Goal: Task Accomplishment & Management: Manage account settings

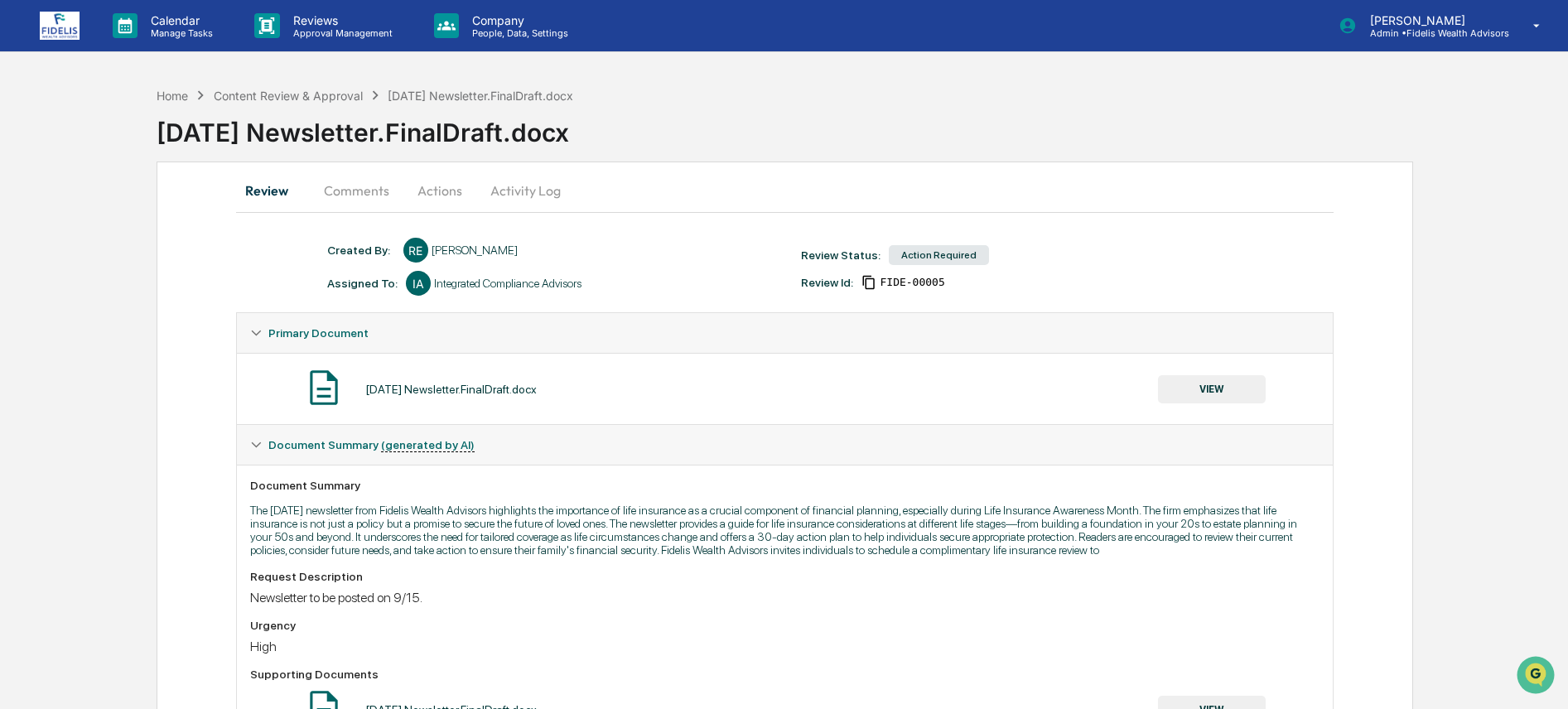
click at [1234, 397] on button "VIEW" at bounding box center [1211, 389] width 107 height 29
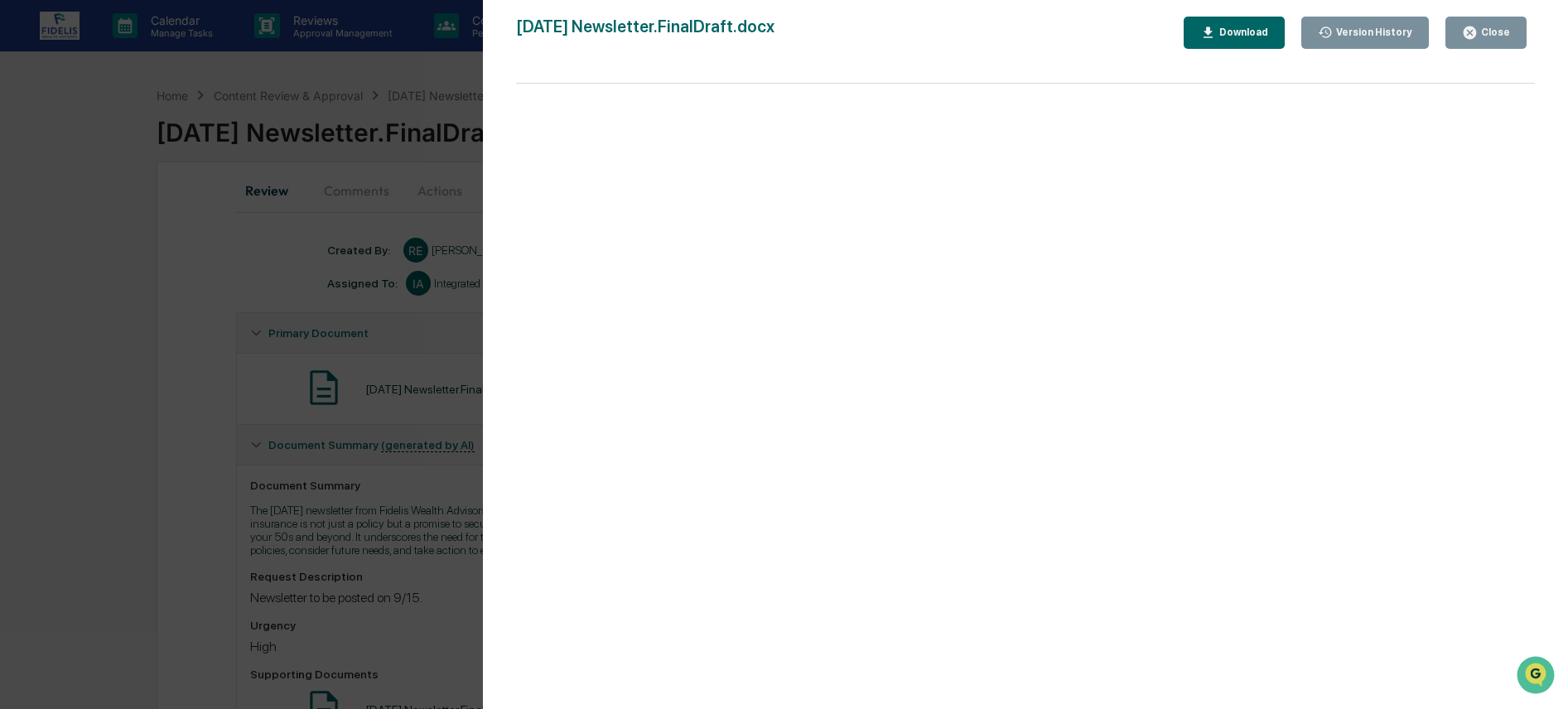
click at [1243, 25] on div "Download" at bounding box center [1234, 33] width 68 height 16
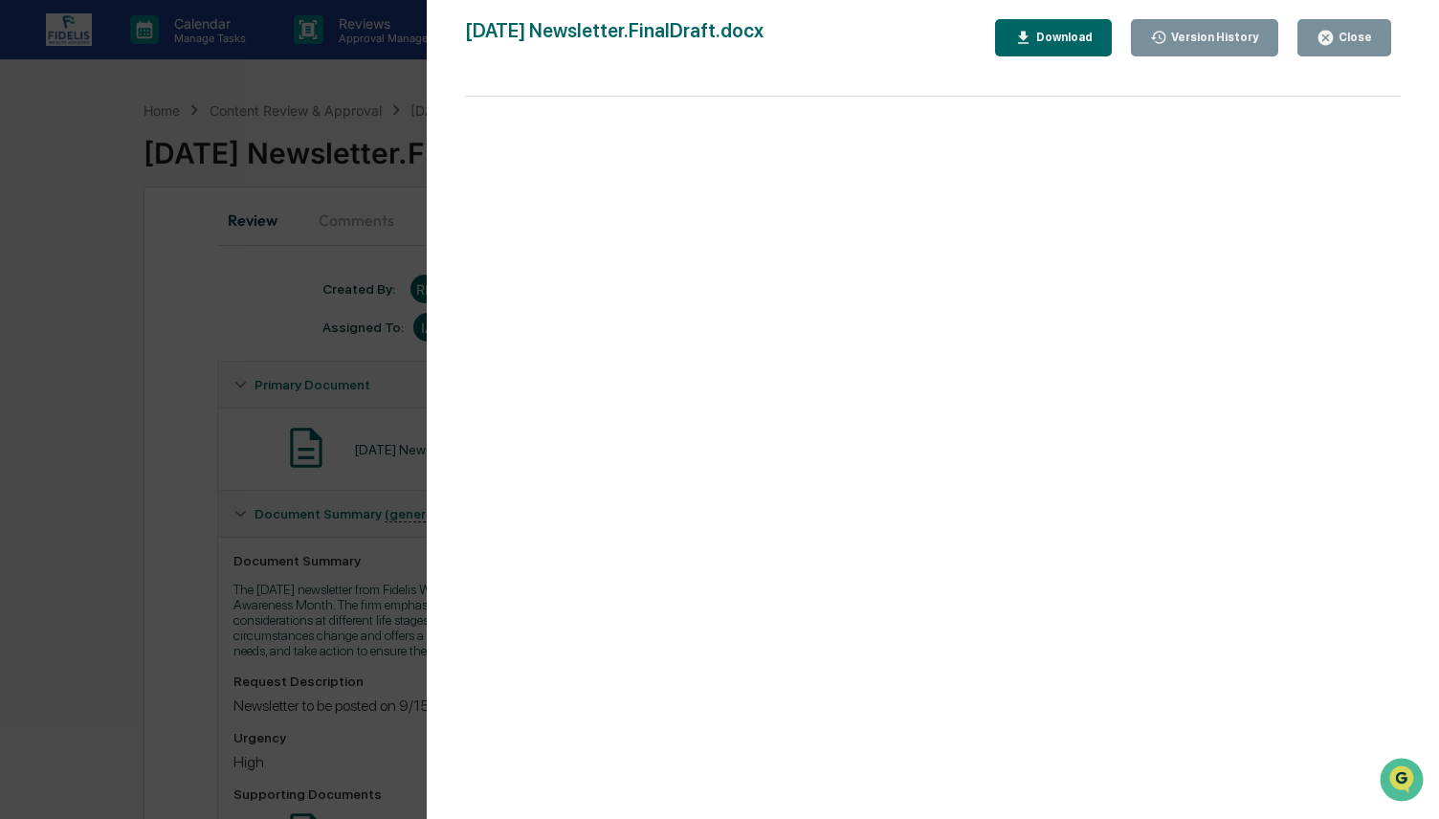
click at [1353, 21] on button "Close" at bounding box center [1344, 37] width 94 height 37
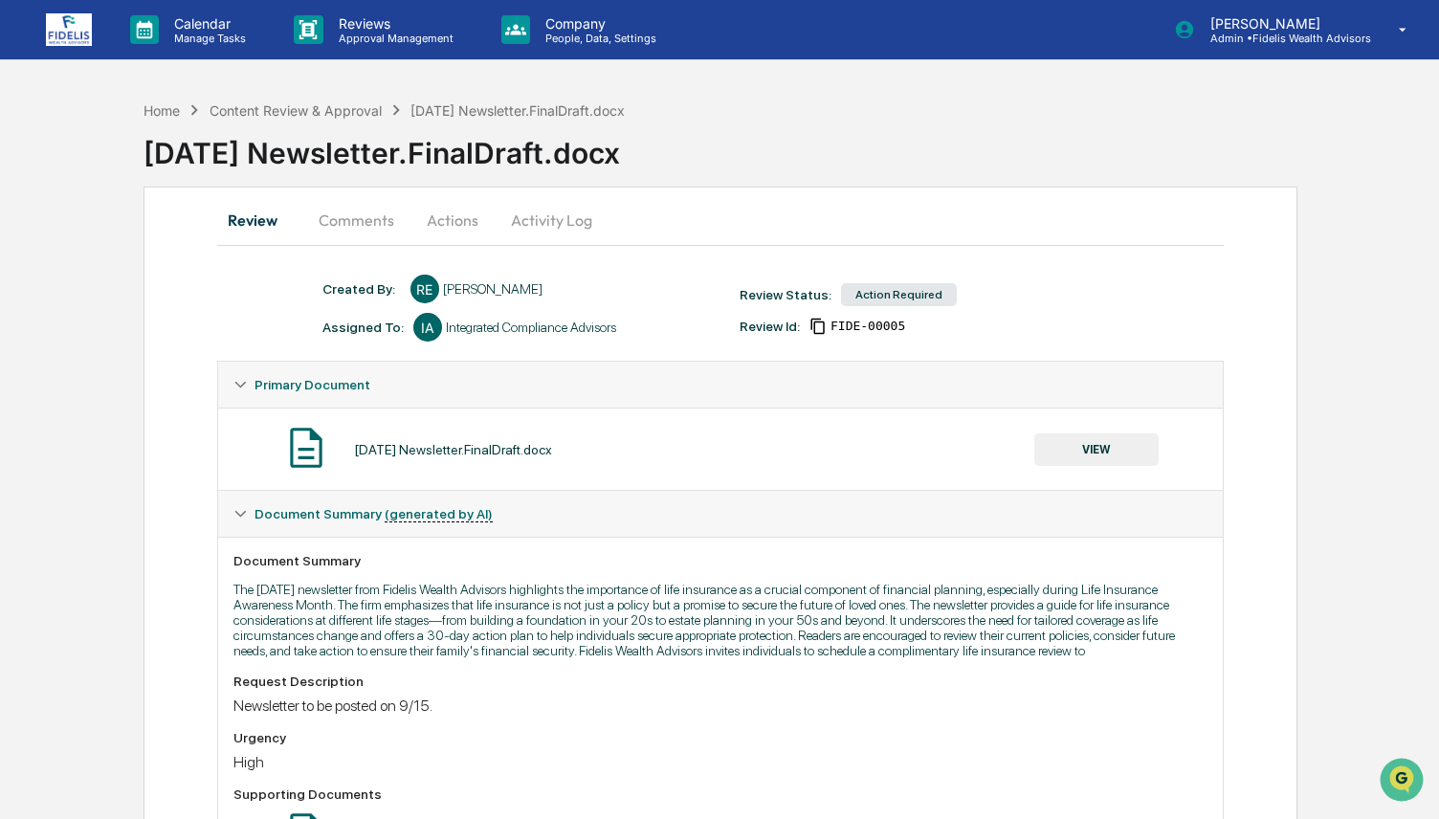
click at [509, 232] on button "Activity Log" at bounding box center [552, 220] width 112 height 46
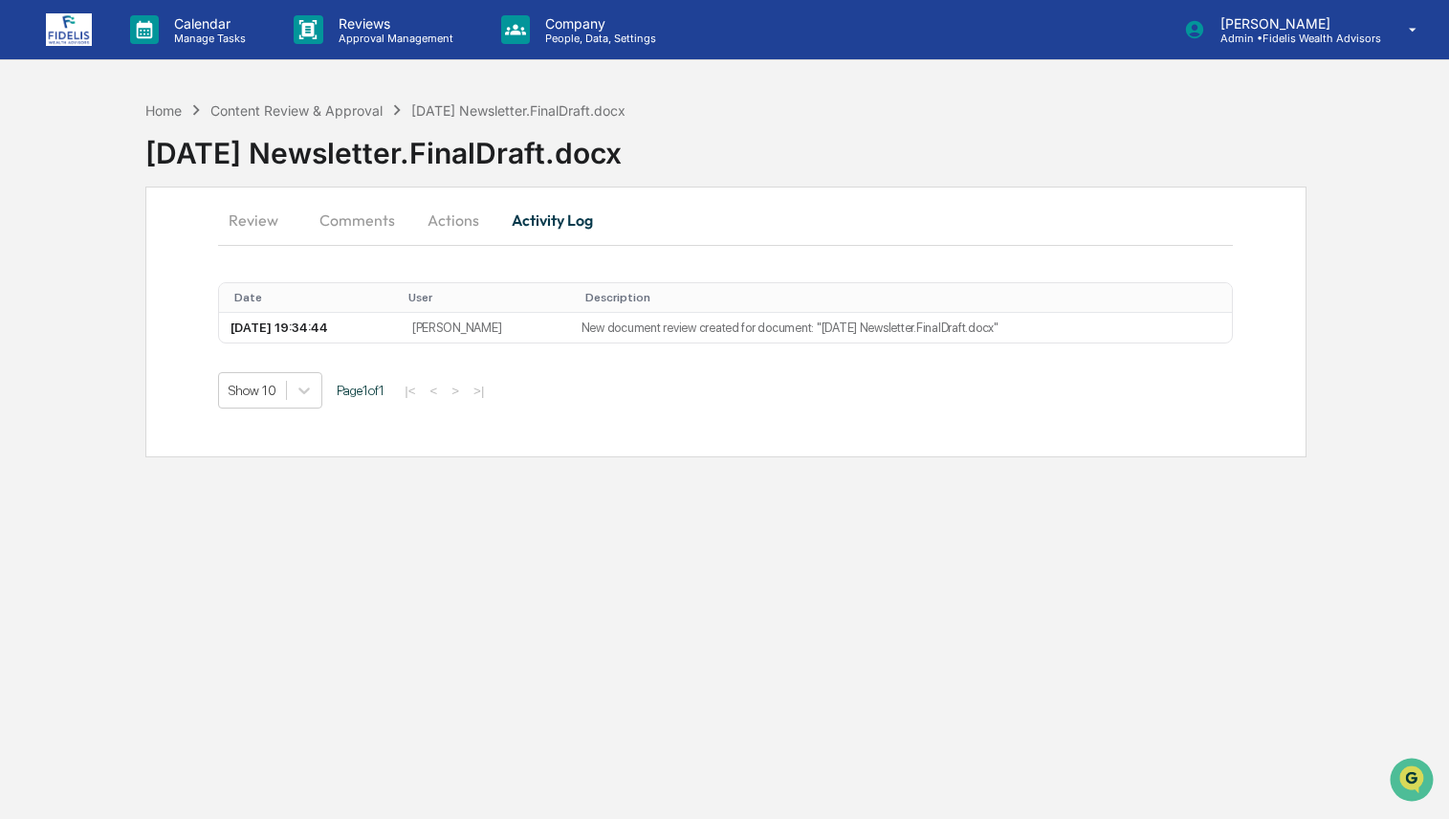
click at [434, 221] on button "Actions" at bounding box center [453, 220] width 86 height 46
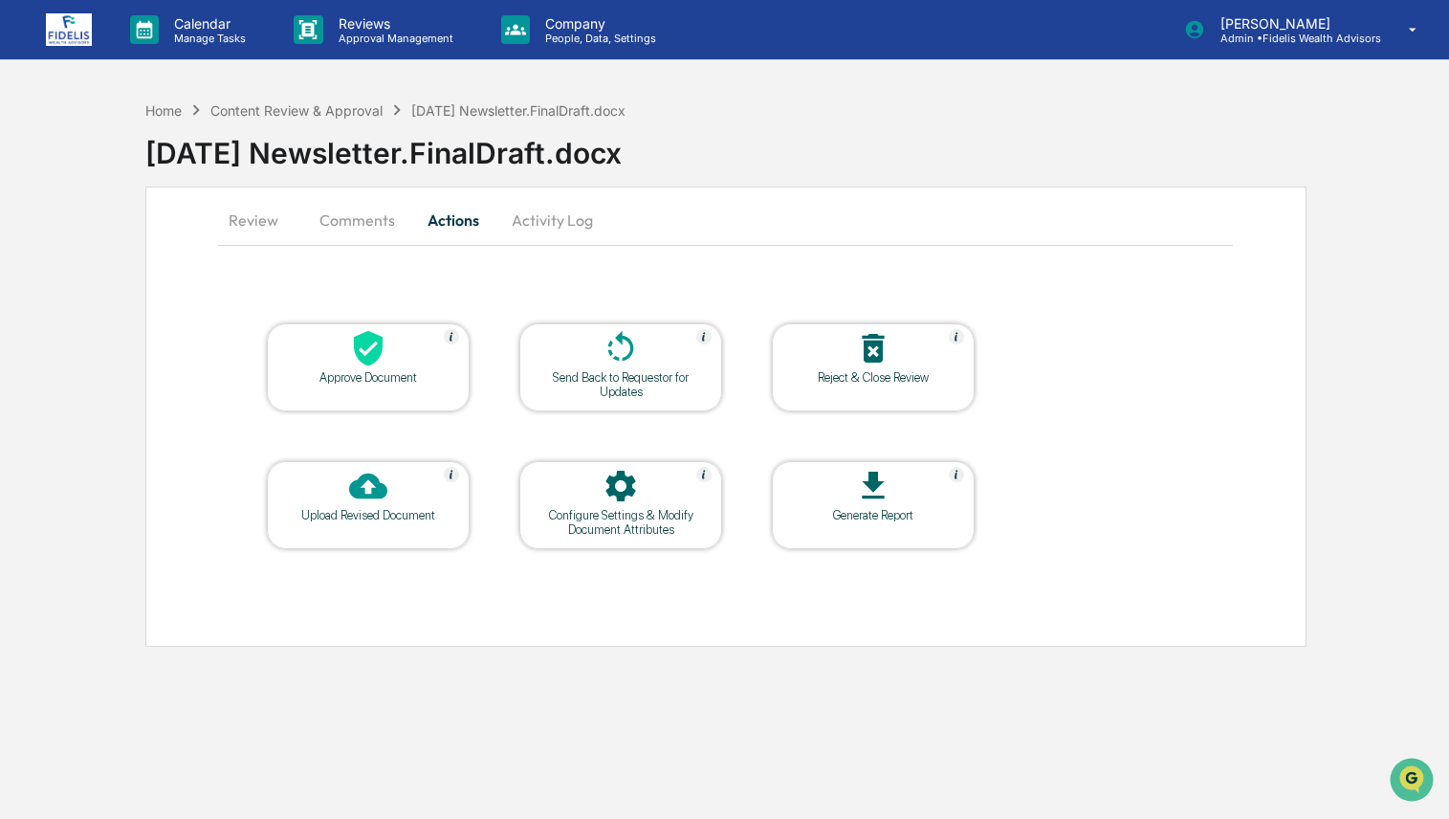
click at [321, 516] on div "Upload Revised Document" at bounding box center [368, 515] width 172 height 14
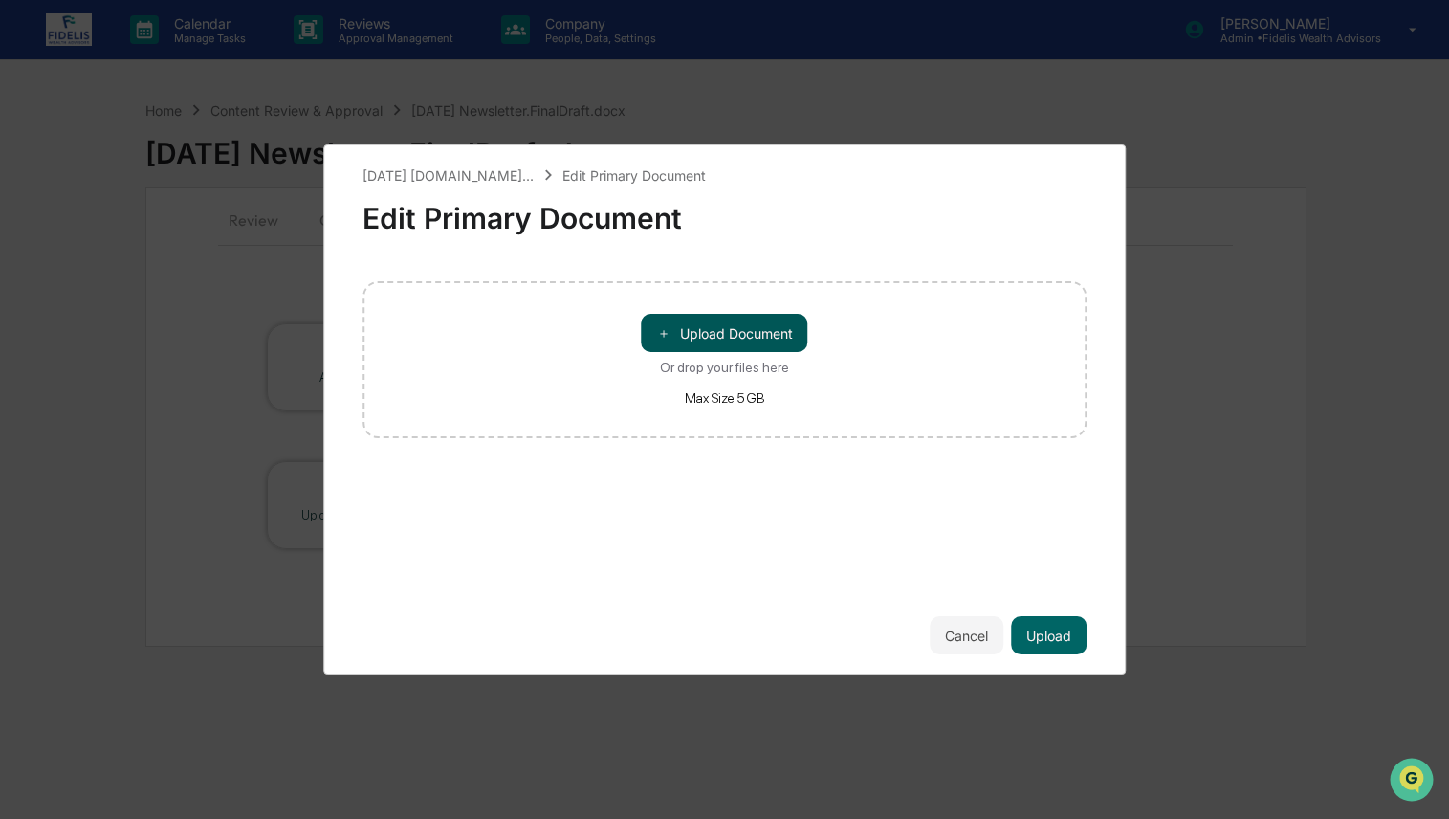
click at [667, 332] on span "＋" at bounding box center [663, 333] width 13 height 18
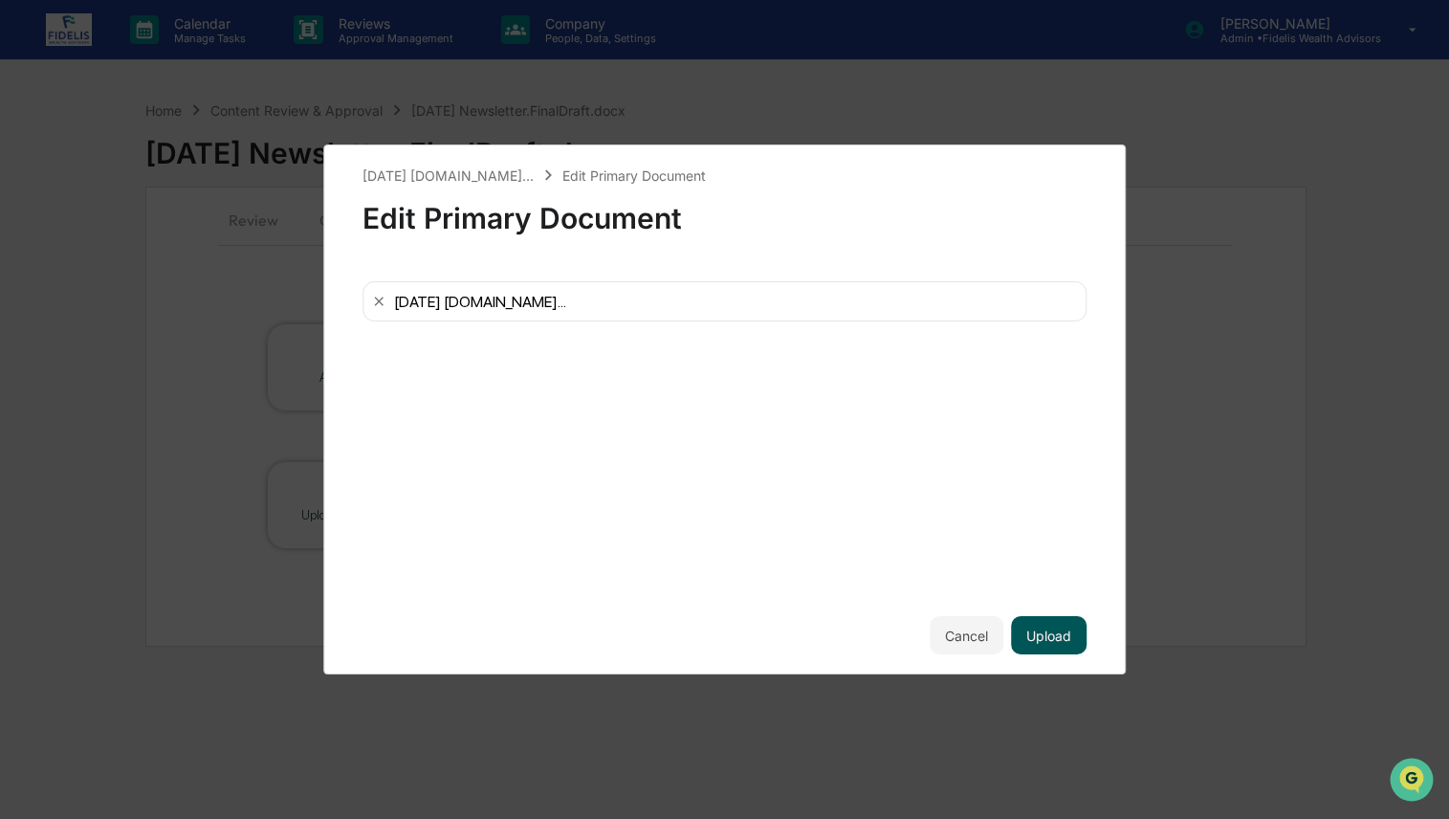
click at [1067, 641] on button "Upload" at bounding box center [1049, 635] width 76 height 38
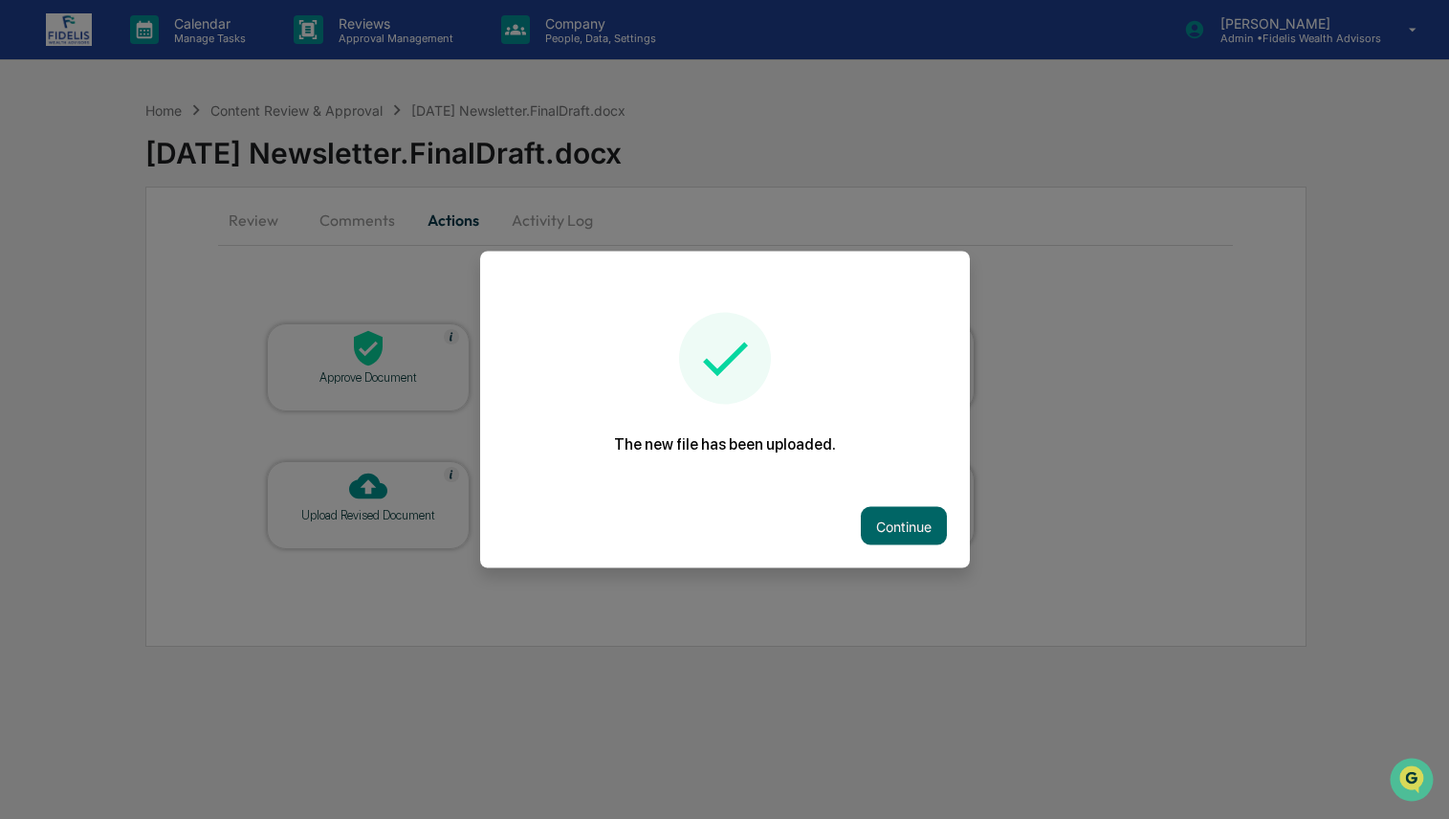
click at [913, 512] on button "Continue" at bounding box center [904, 526] width 86 height 38
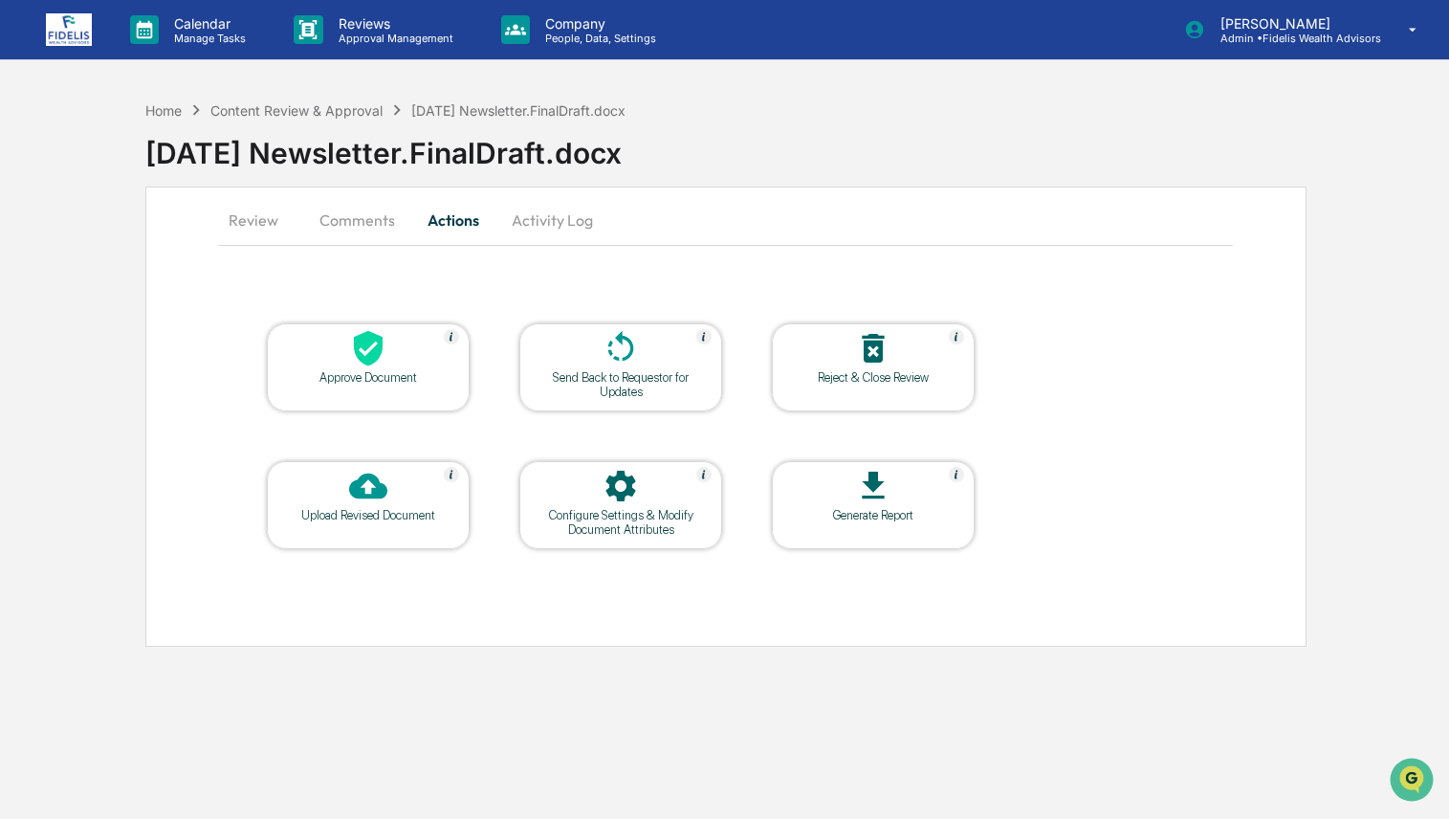
click at [570, 379] on div "Send Back to Requestor for Updates" at bounding box center [621, 384] width 172 height 29
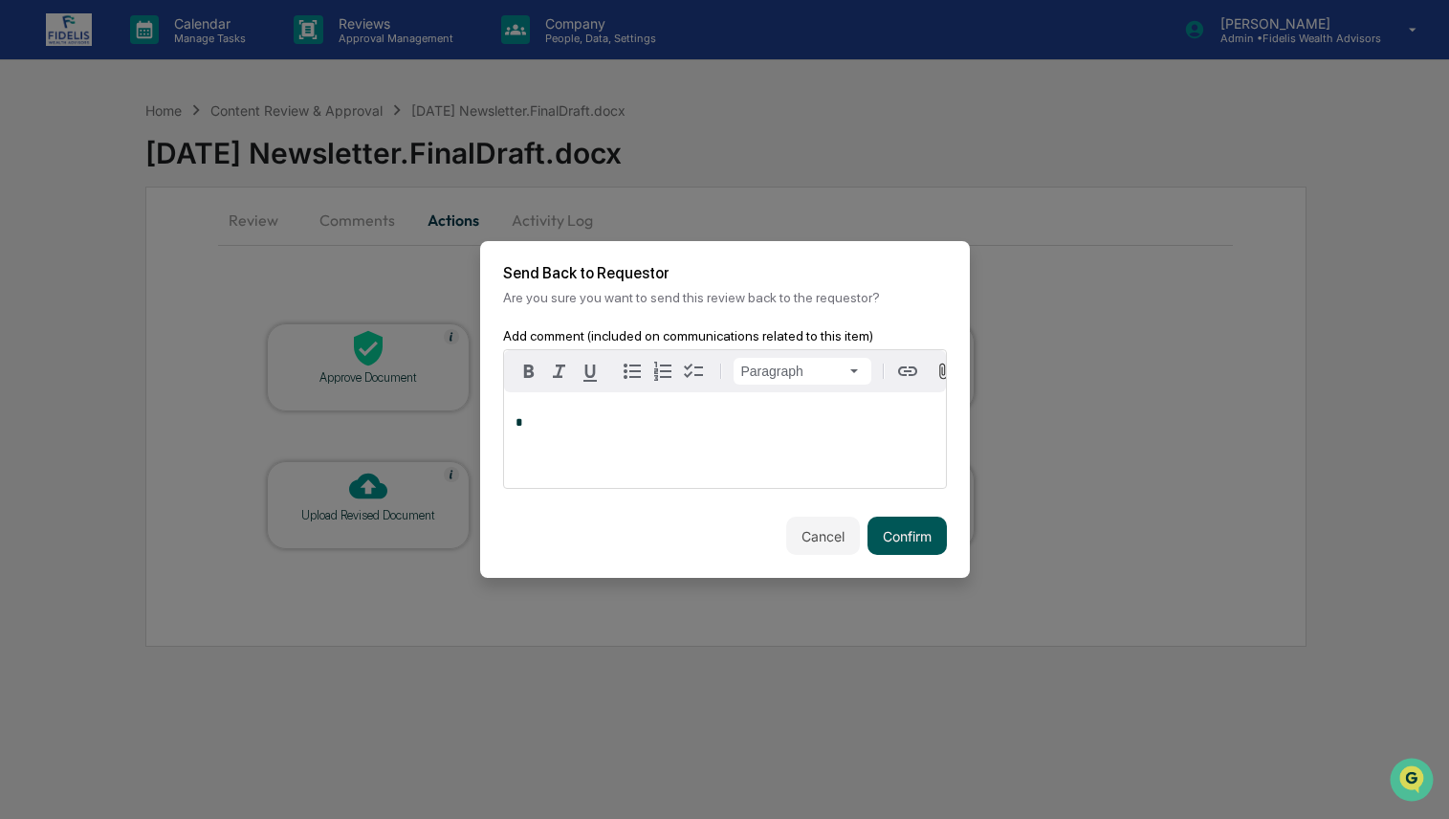
click at [884, 538] on button "Confirm" at bounding box center [907, 536] width 79 height 38
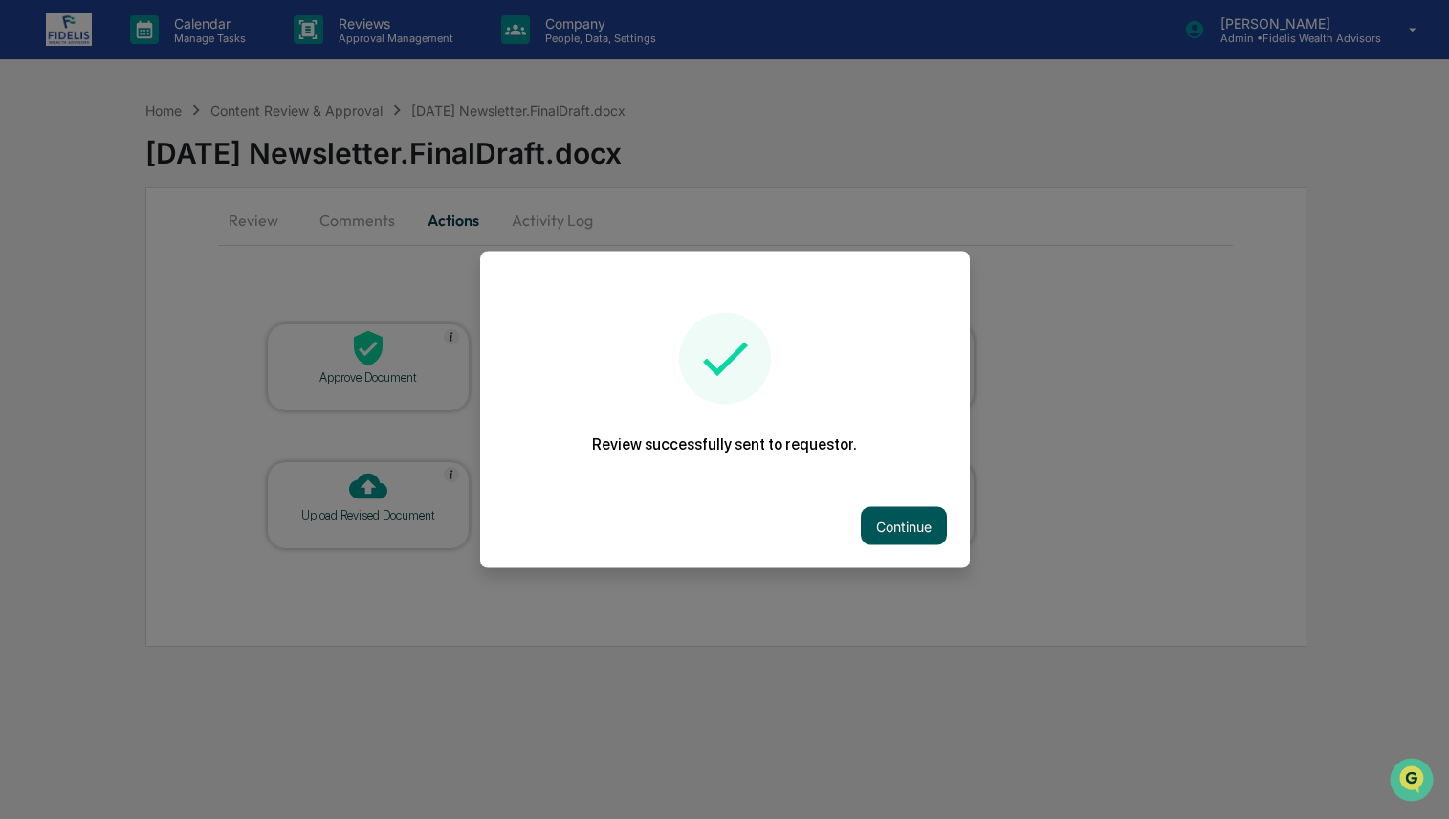
click at [907, 522] on button "Continue" at bounding box center [904, 526] width 86 height 38
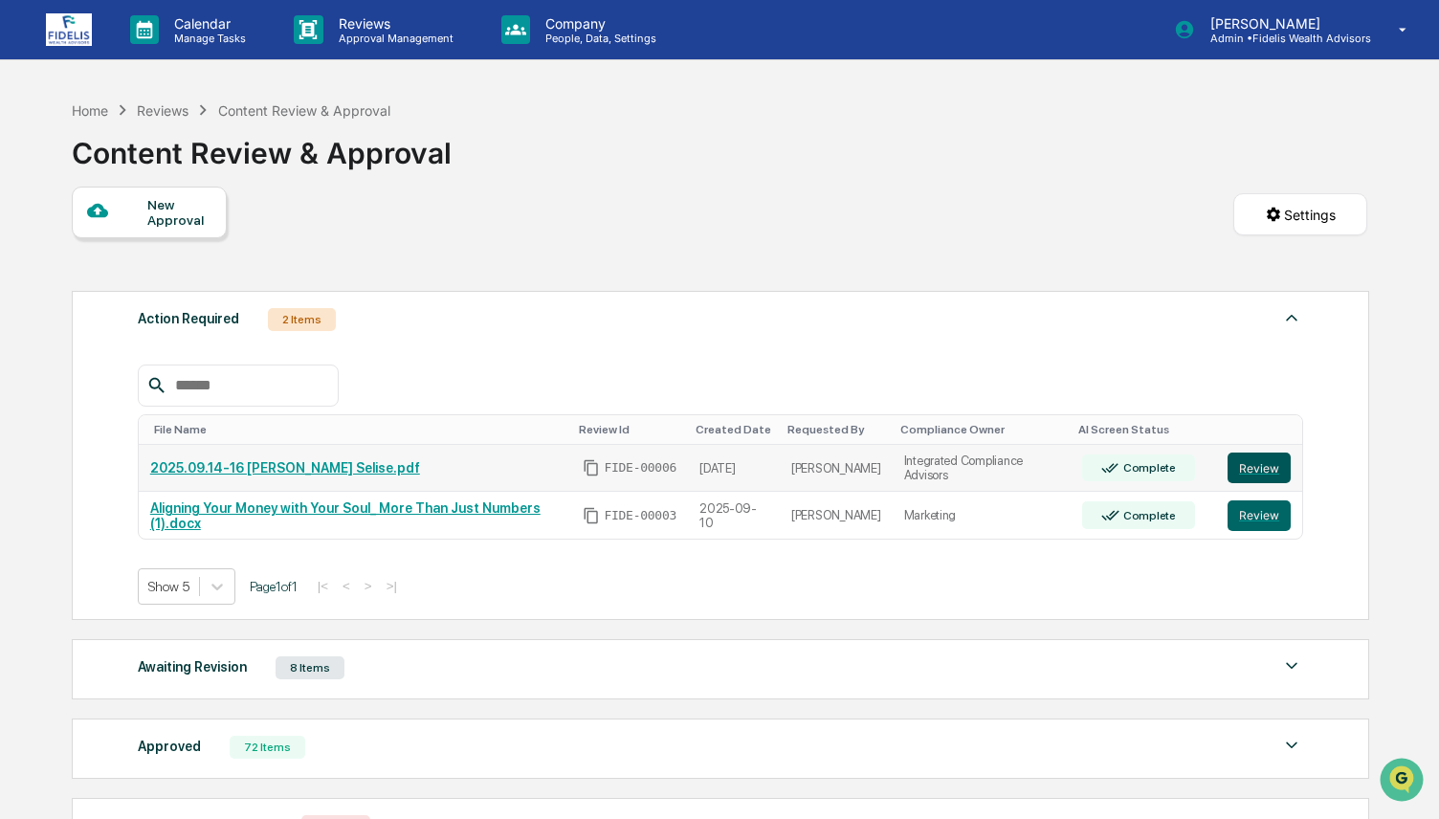
click at [1260, 470] on button "Review" at bounding box center [1258, 468] width 63 height 31
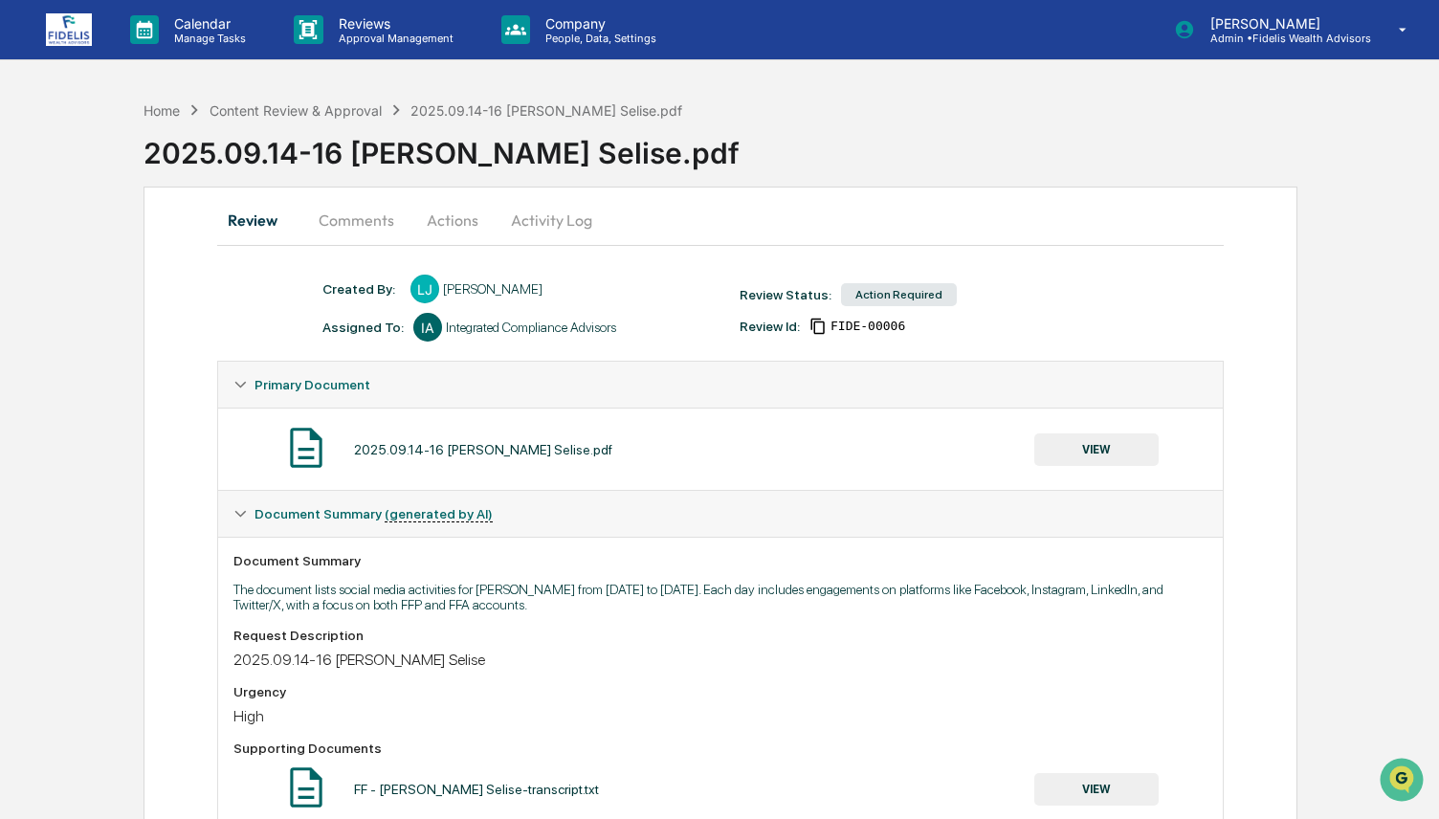
click at [544, 210] on button "Activity Log" at bounding box center [552, 220] width 112 height 46
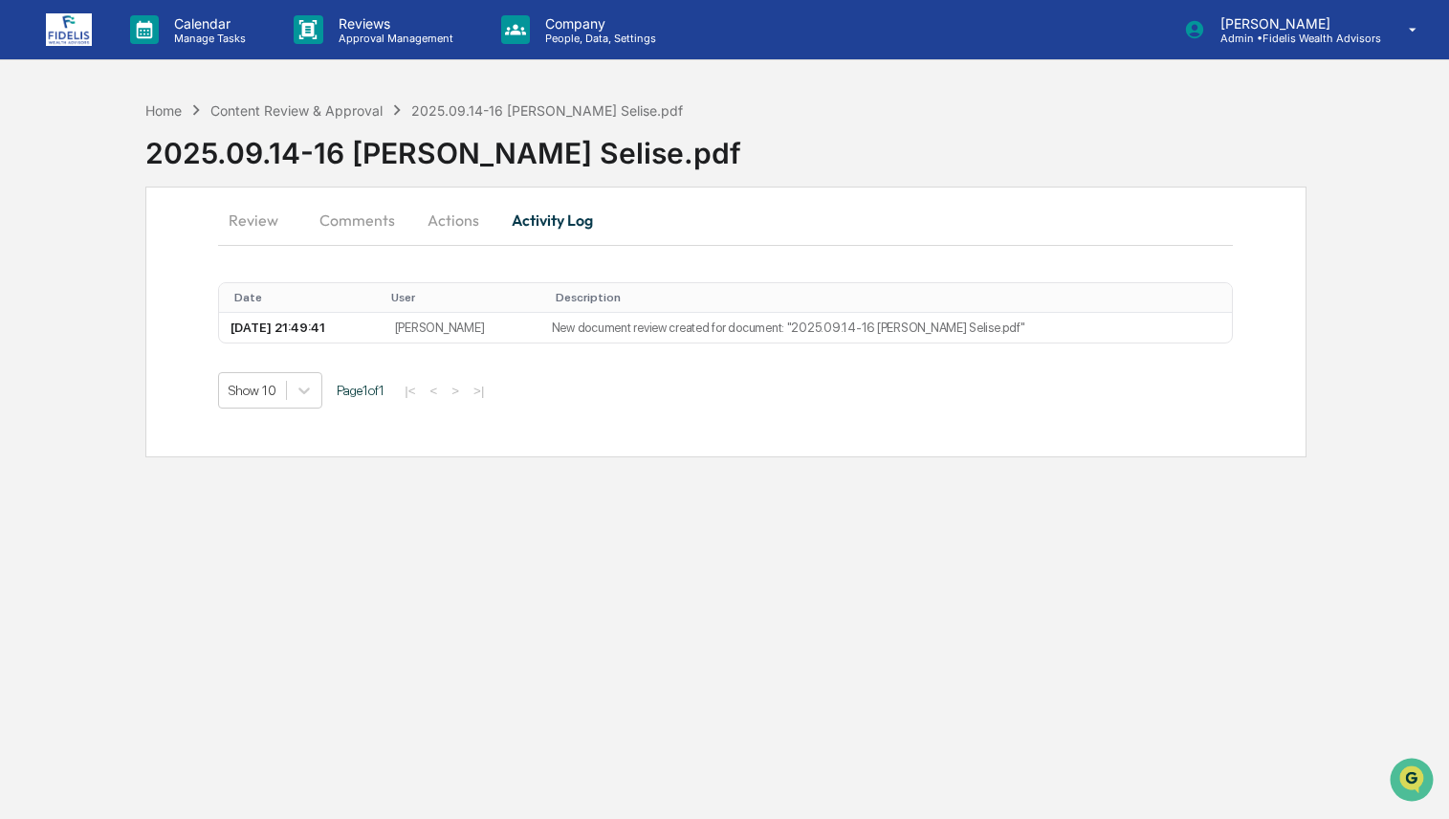
click at [259, 217] on button "Review" at bounding box center [261, 220] width 86 height 46
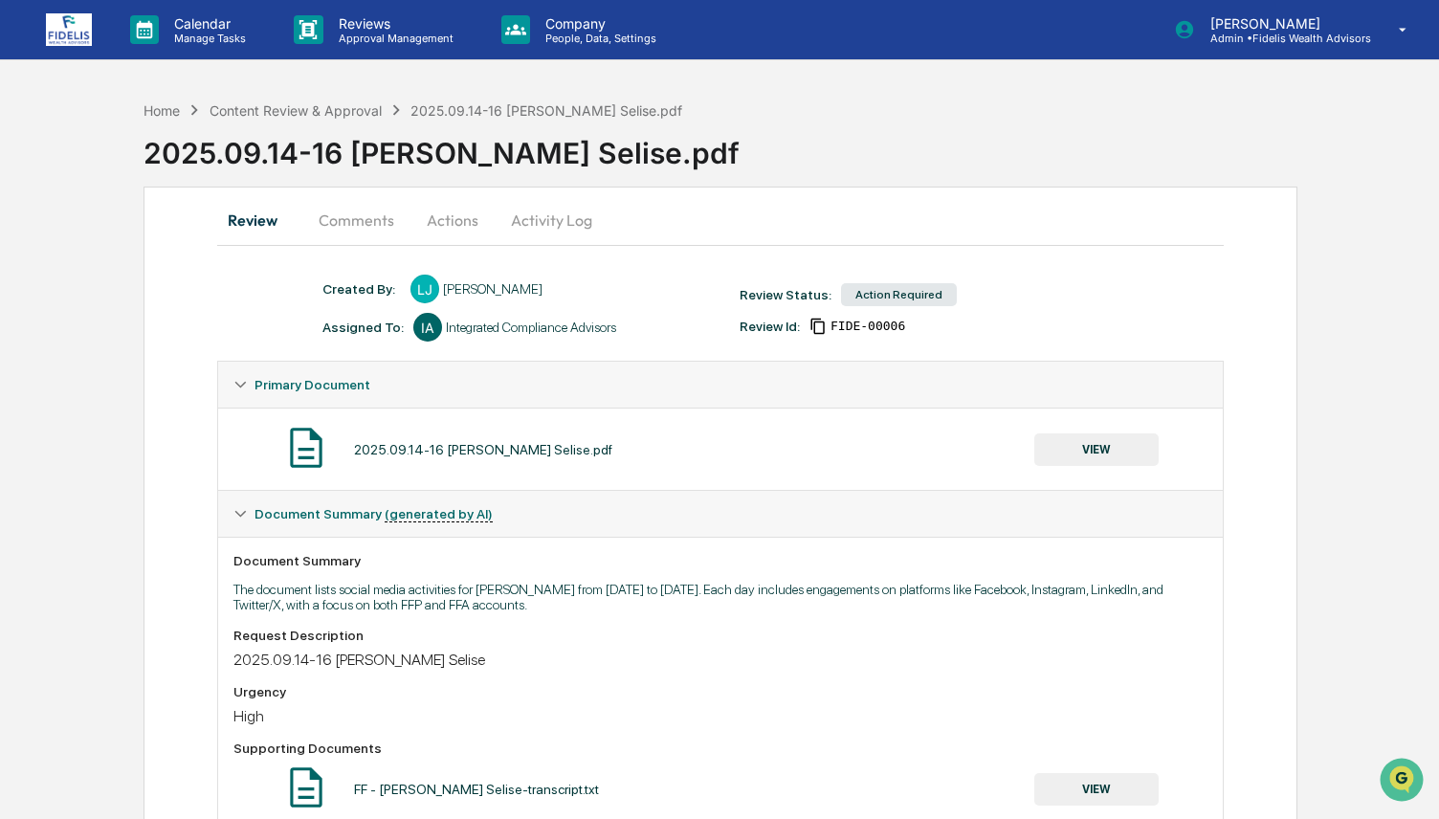
click at [1125, 454] on button "VIEW" at bounding box center [1096, 449] width 124 height 33
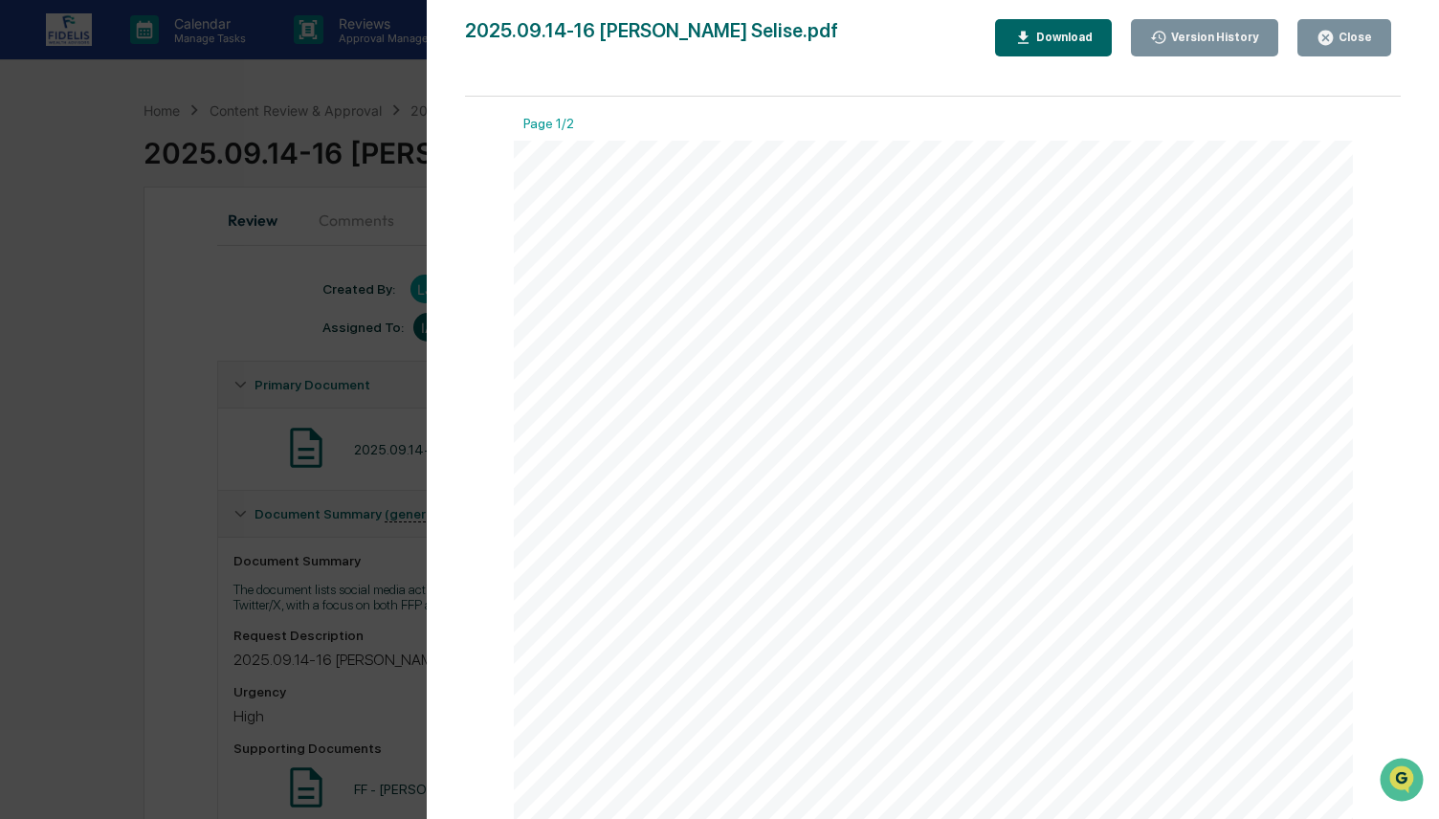
click at [1318, 48] on button "Close" at bounding box center [1344, 37] width 94 height 37
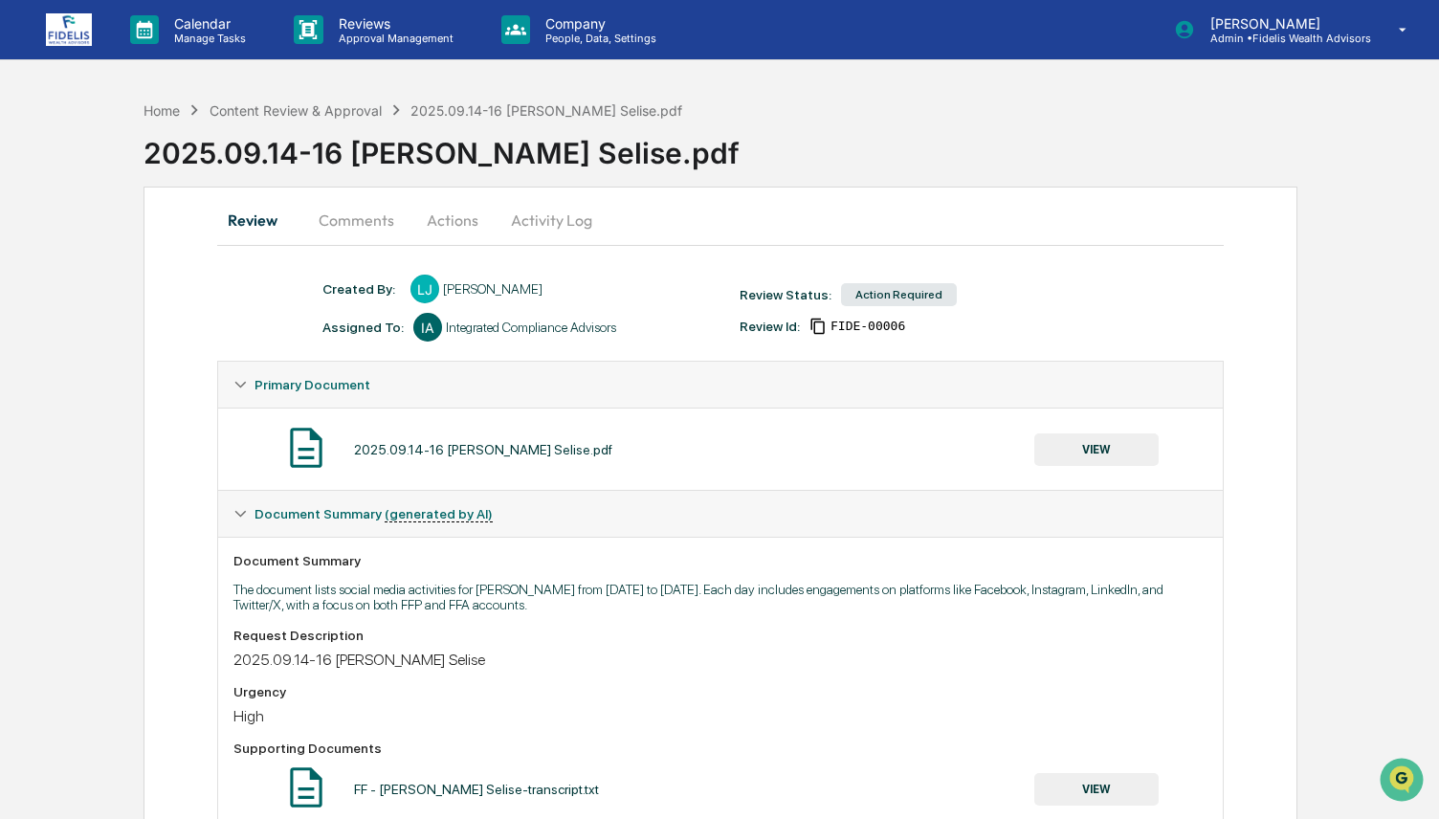
click at [439, 232] on button "Actions" at bounding box center [452, 220] width 86 height 46
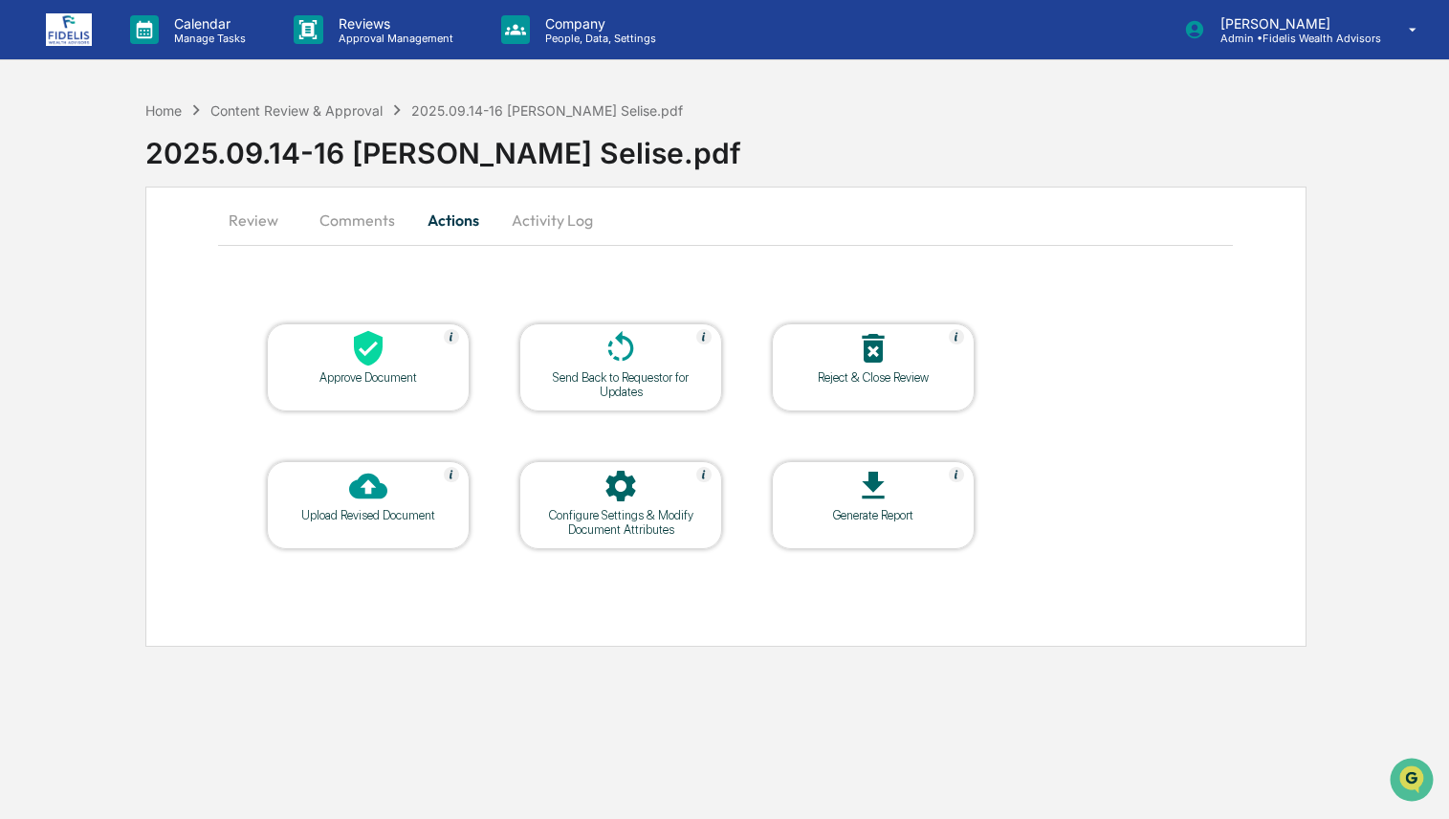
click at [382, 388] on div "Approve Document" at bounding box center [368, 367] width 203 height 88
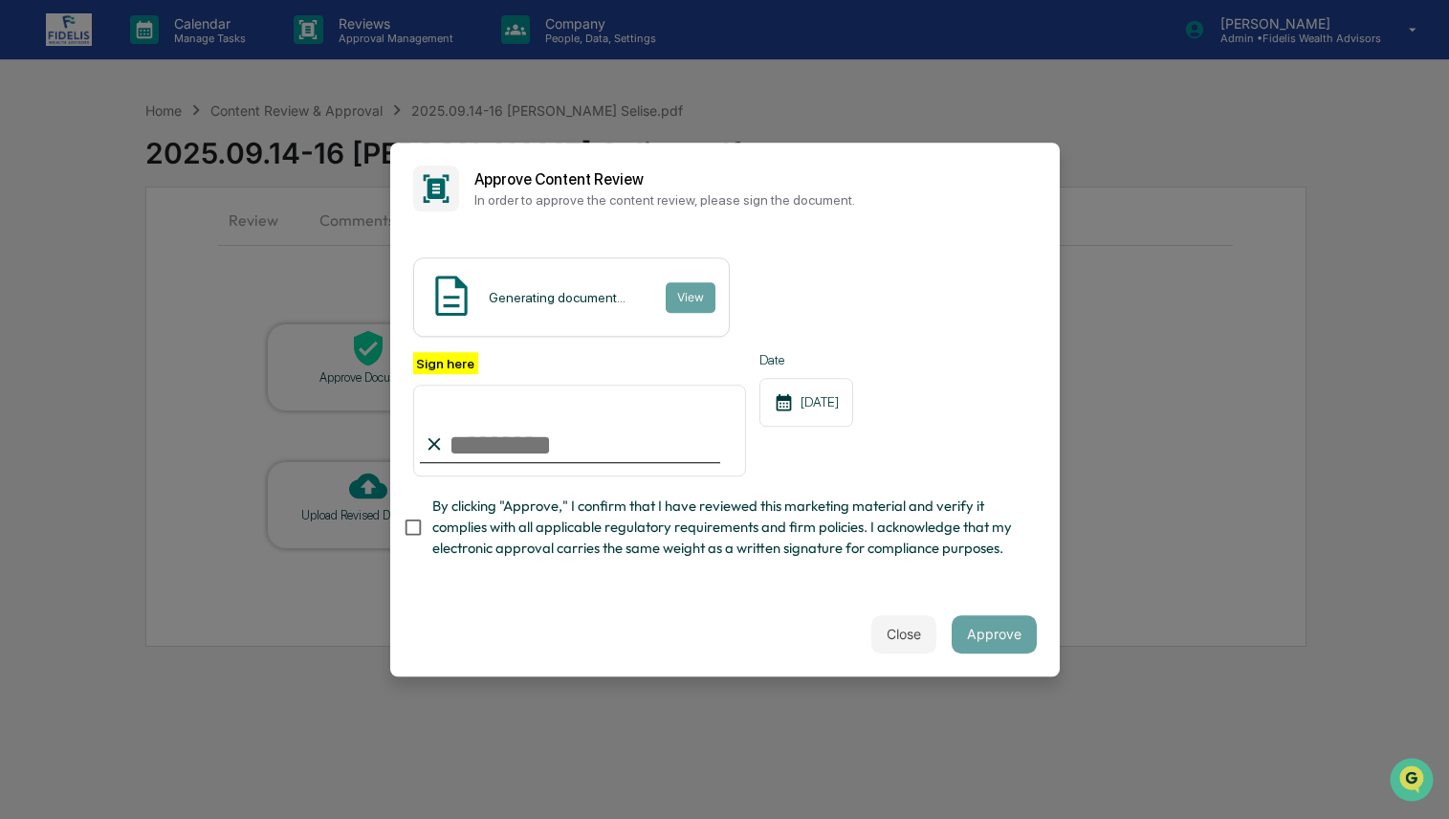
click at [637, 456] on input "Sign here" at bounding box center [580, 431] width 334 height 92
type input "**********"
drag, startPoint x: 553, startPoint y: 524, endPoint x: 565, endPoint y: 538, distance: 18.3
click at [553, 529] on span "By clicking "Approve," I confirm that I have reviewed this marketing material a…" at bounding box center [726, 528] width 589 height 64
click at [963, 629] on button "Approve" at bounding box center [994, 634] width 85 height 38
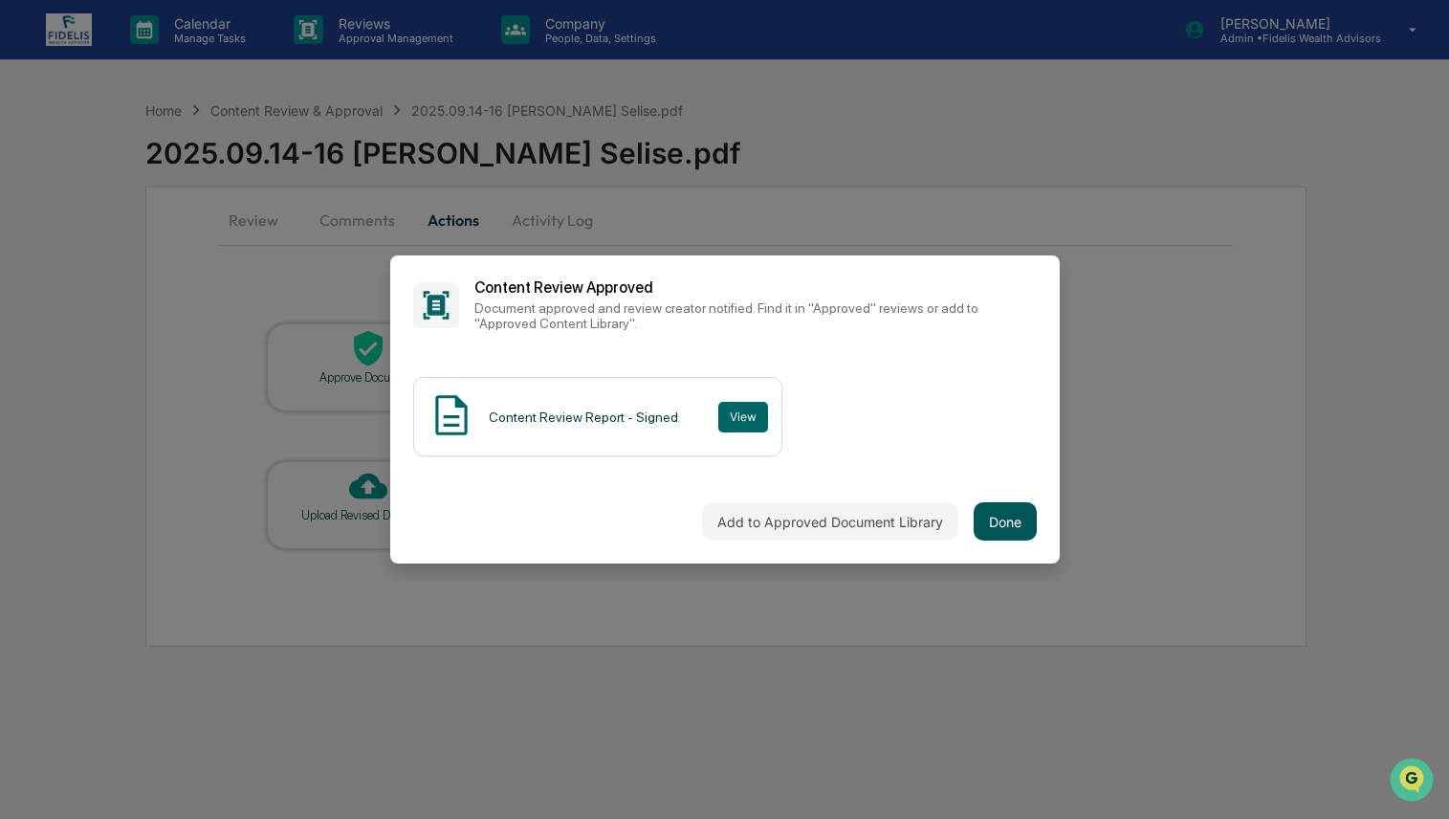
click at [997, 503] on button "Done" at bounding box center [1005, 521] width 63 height 38
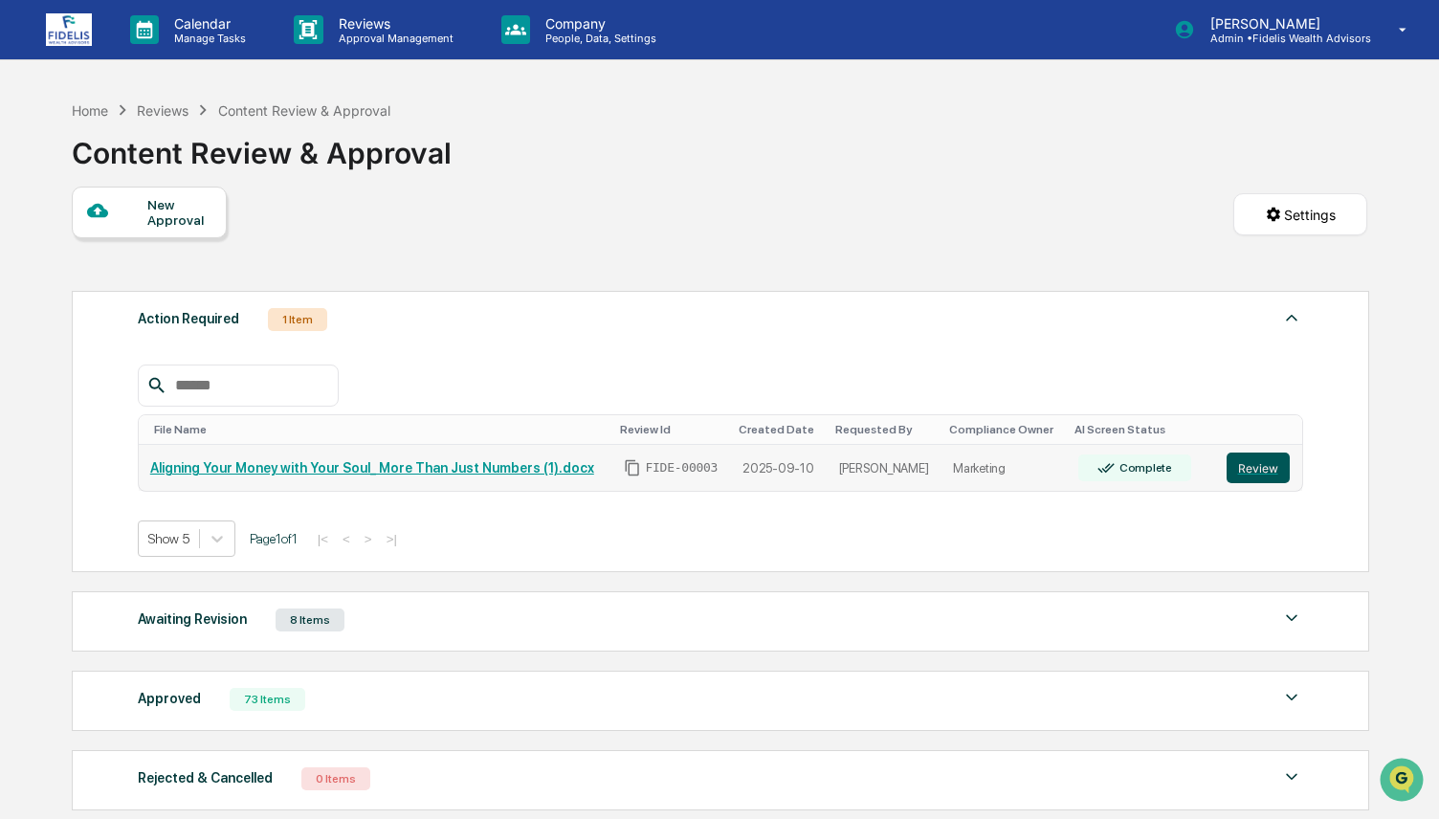
click at [1261, 466] on button "Review" at bounding box center [1257, 468] width 63 height 31
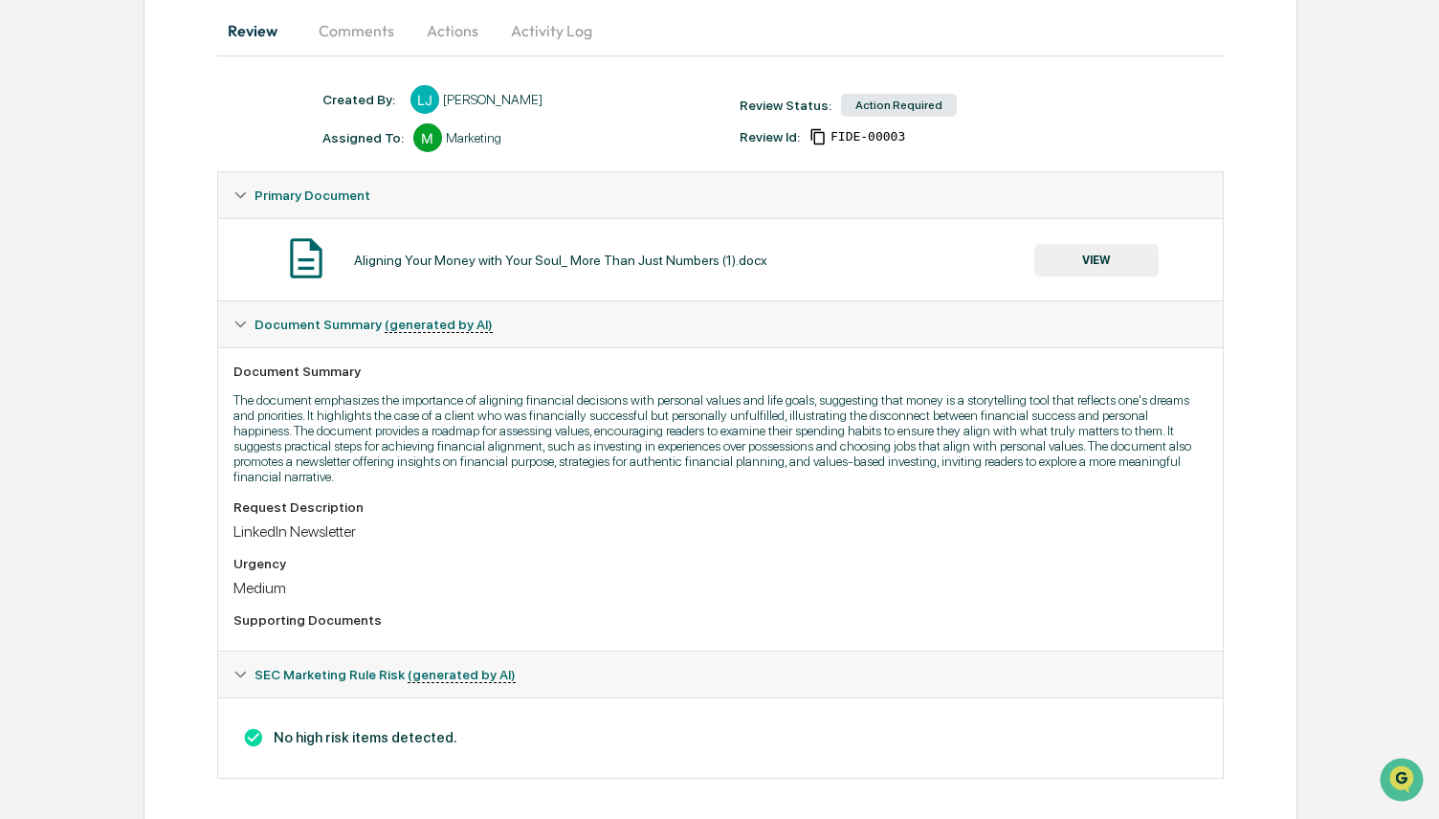
scroll to position [206, 0]
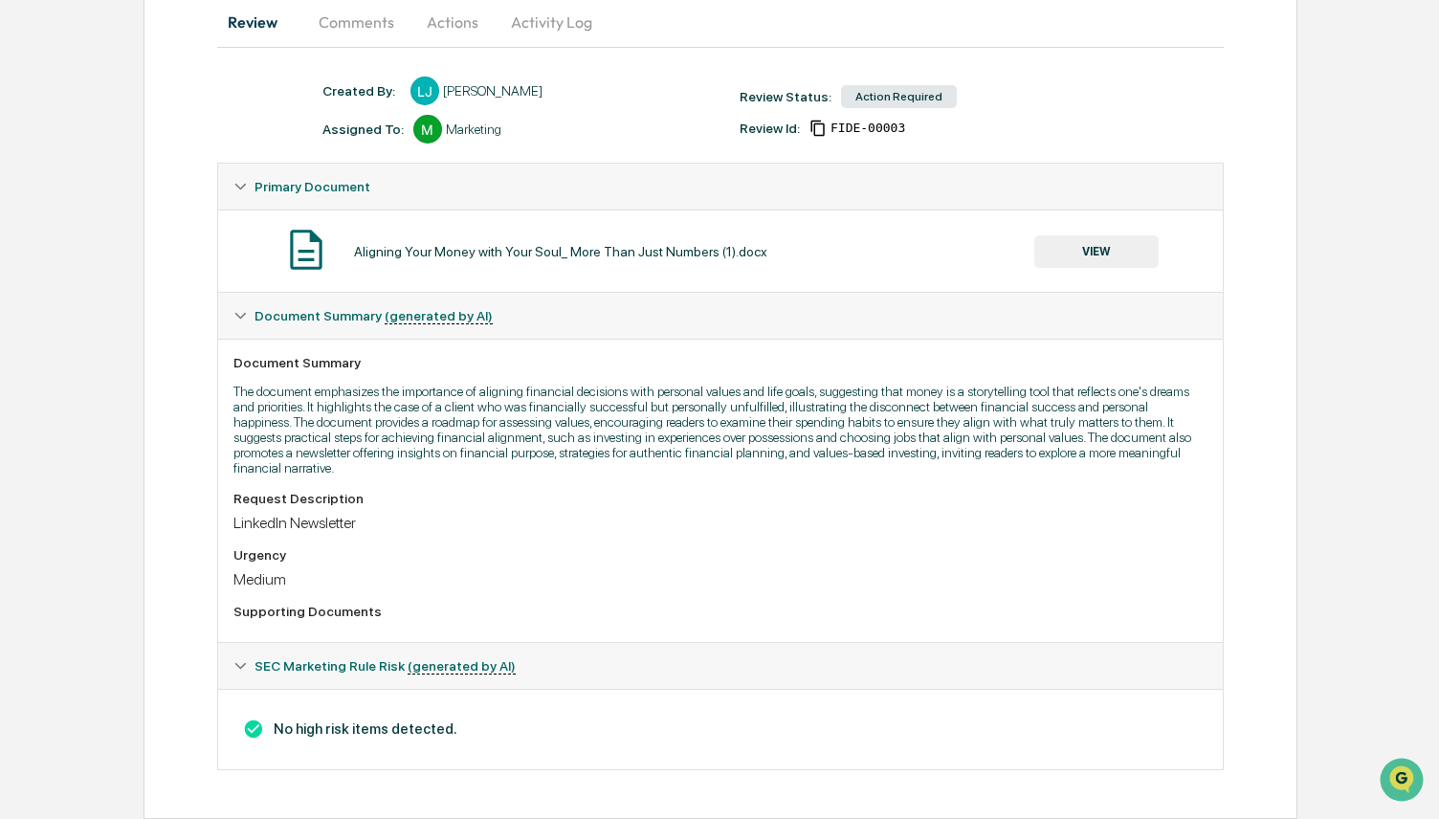
click at [1120, 249] on button "VIEW" at bounding box center [1096, 251] width 124 height 33
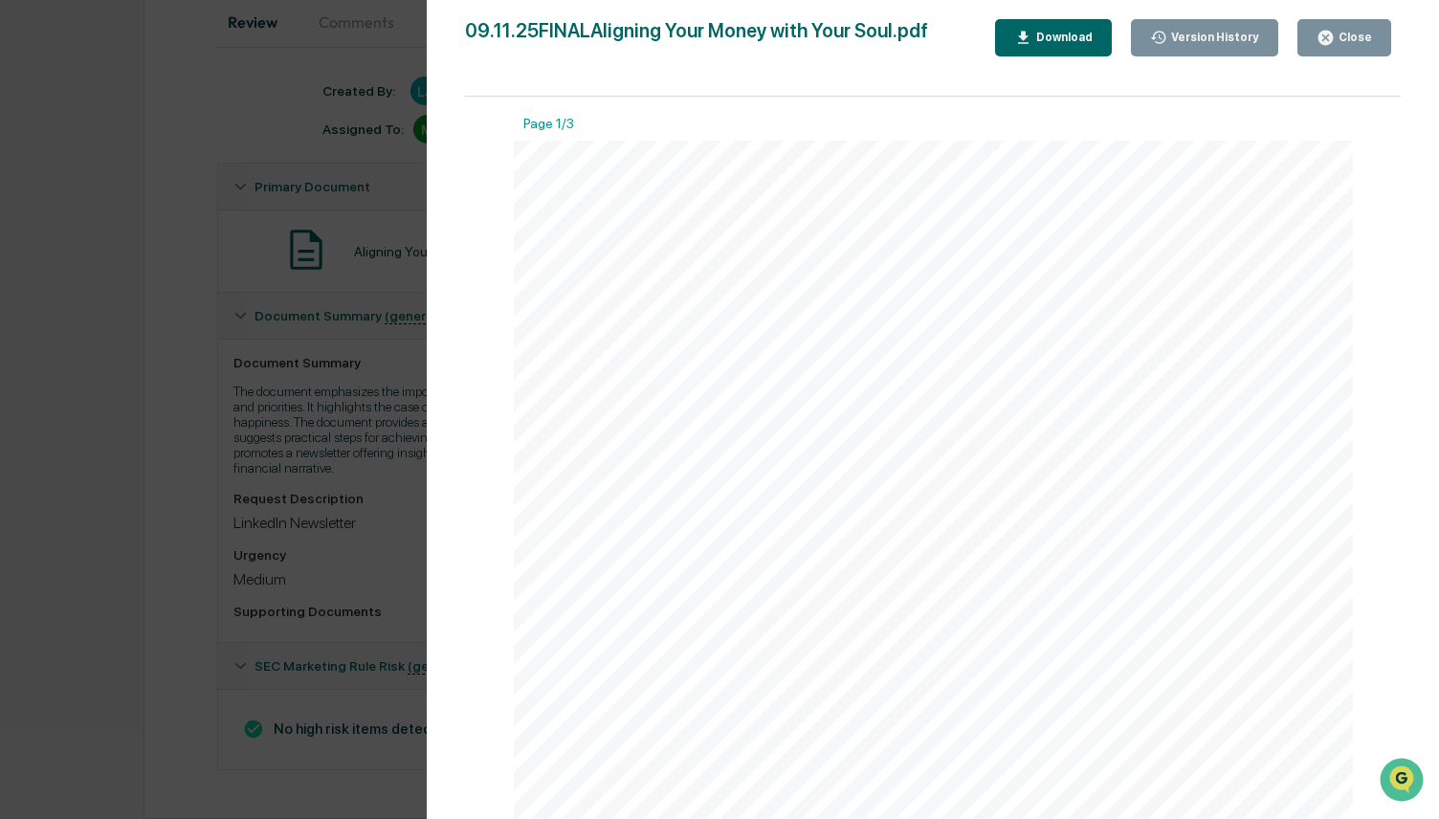
scroll to position [4, 0]
click at [742, 339] on span "Than Just Numbers" at bounding box center [759, 330] width 295 height 32
drag, startPoint x: 614, startPoint y: 289, endPoint x: 969, endPoint y: 583, distance: 460.7
click at [969, 583] on div "Page 1/3 Aligning Your Money with Your Soul: More Than Just Numbers Let's get r…" at bounding box center [933, 535] width 839 height 3447
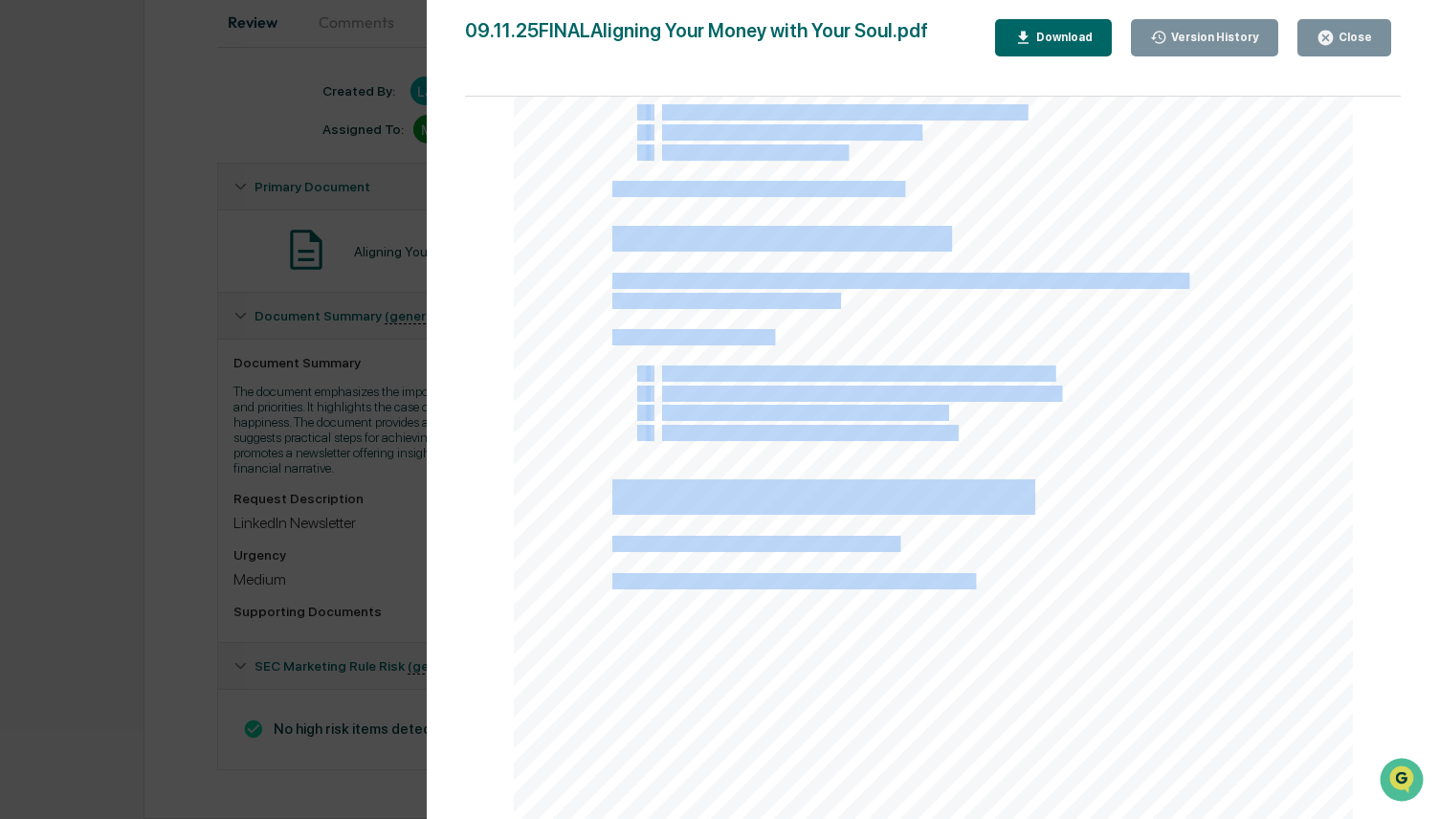
click at [1048, 38] on div "Download" at bounding box center [1062, 37] width 60 height 13
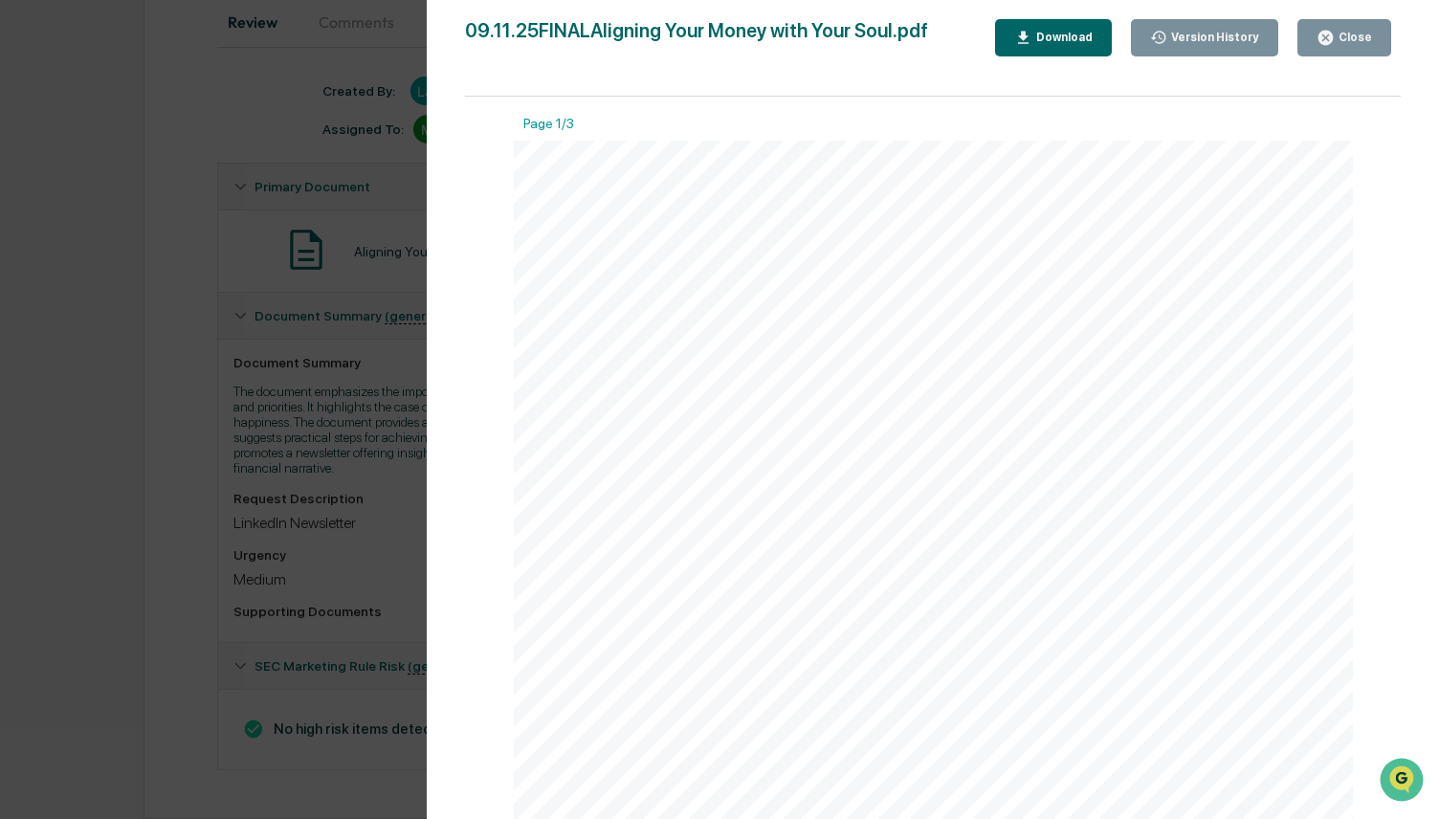
click at [1109, 238] on div "Aligning Your Money with Your Soul: More Than Just Numbers Let's get real about…" at bounding box center [934, 684] width 840 height 1087
click at [1378, 37] on button "Close" at bounding box center [1344, 37] width 94 height 37
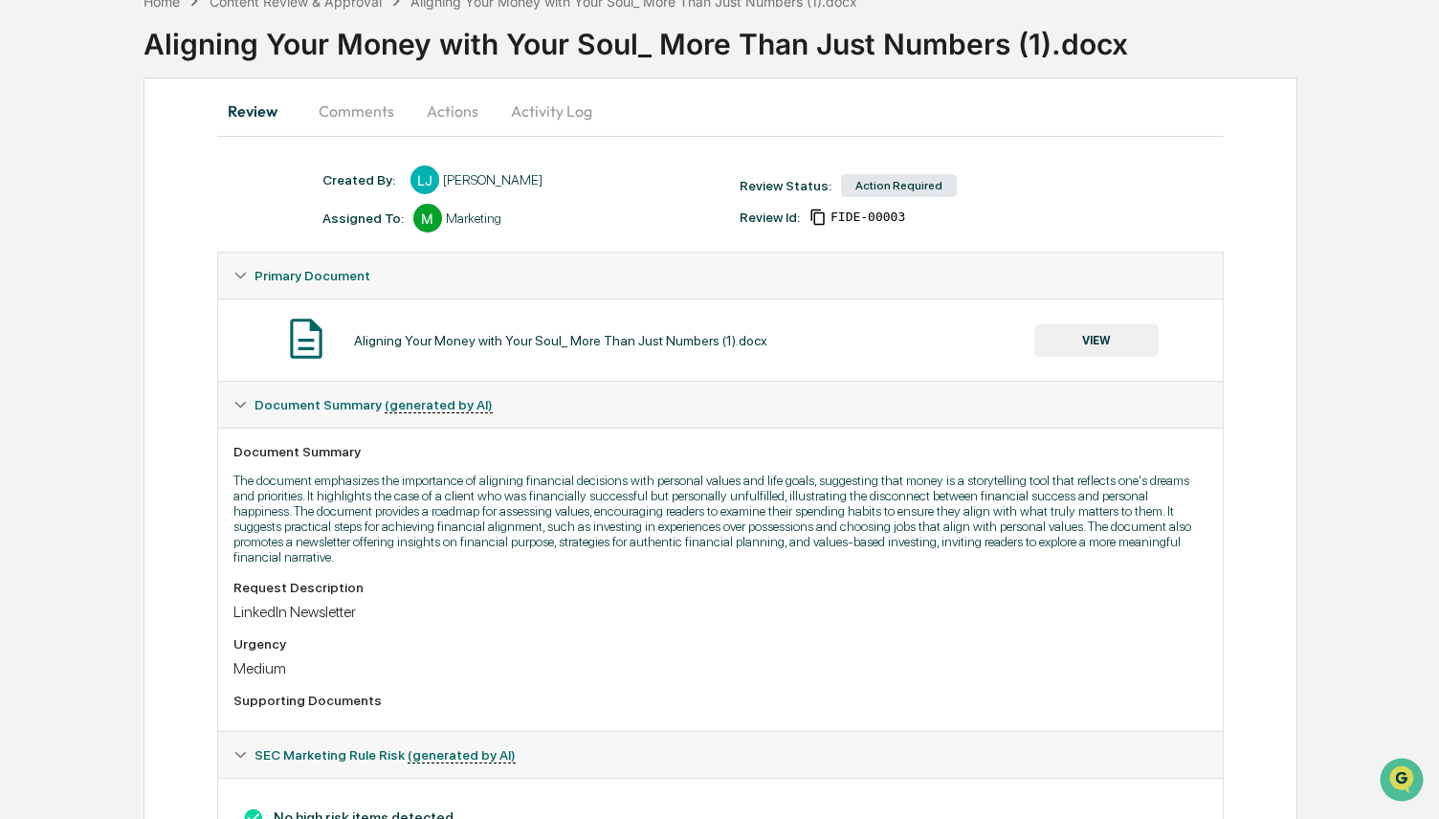
scroll to position [28, 0]
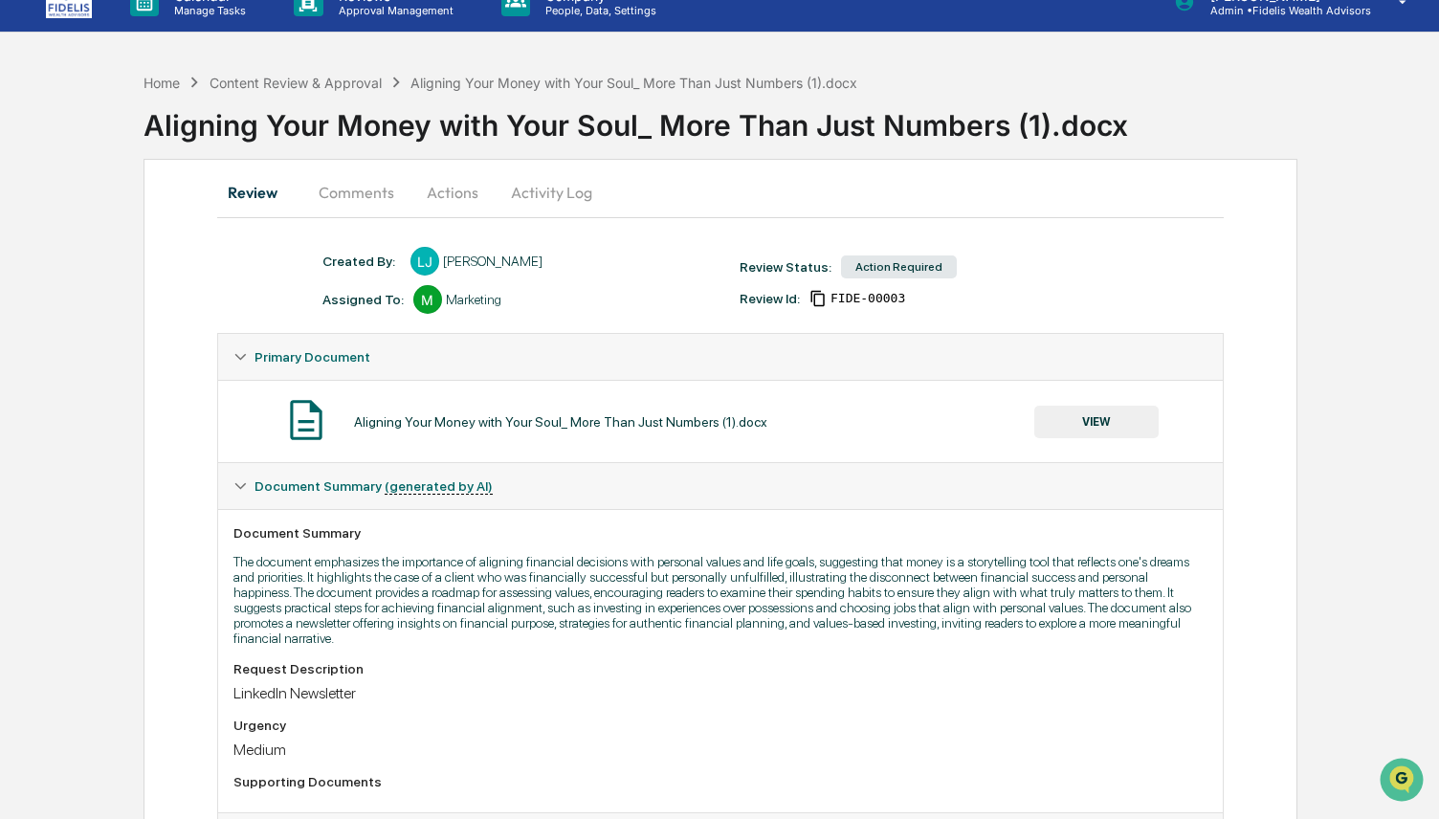
click at [585, 195] on button "Activity Log" at bounding box center [552, 192] width 112 height 46
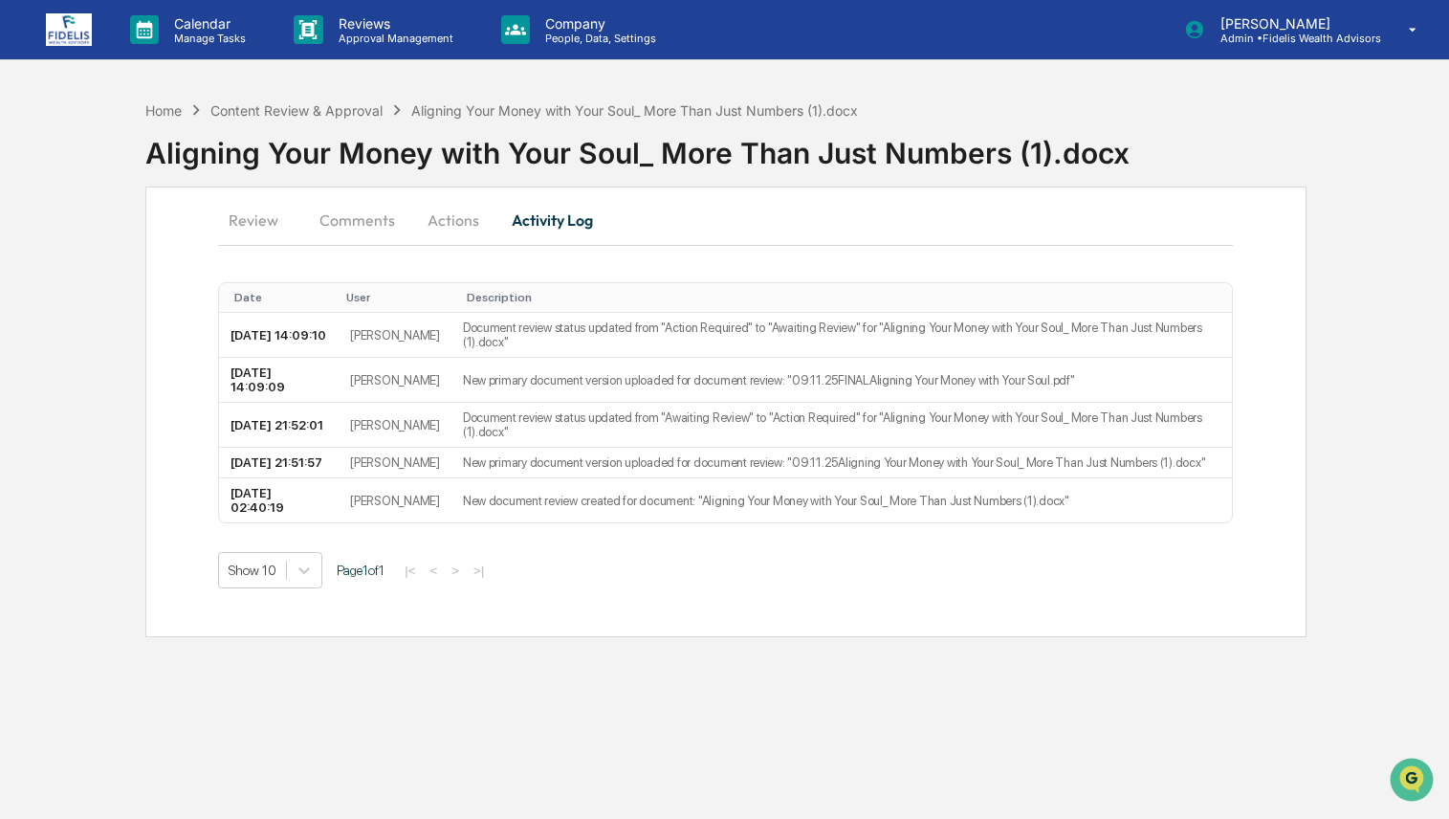
click at [463, 222] on button "Actions" at bounding box center [453, 220] width 86 height 46
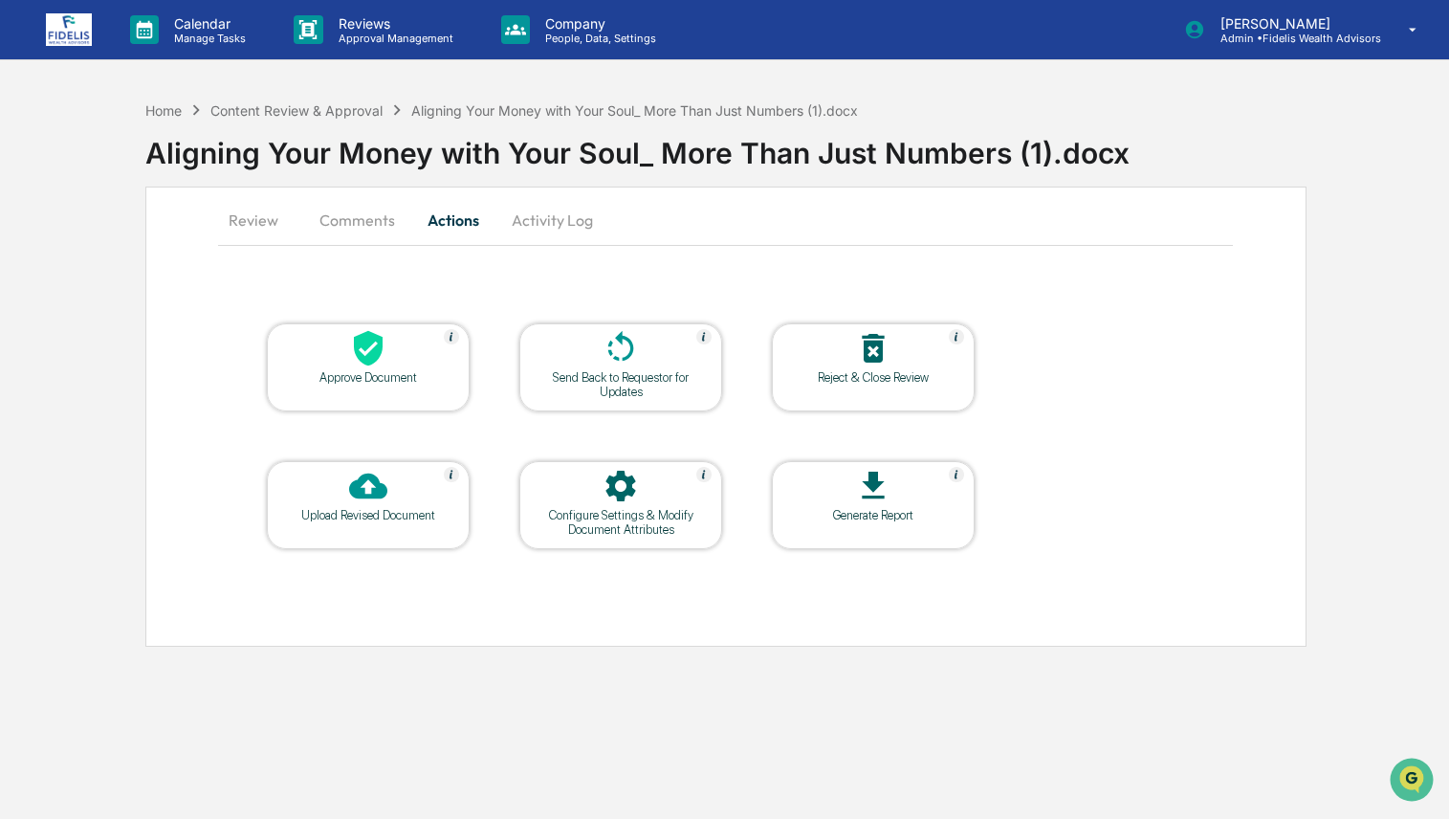
click at [320, 353] on div at bounding box center [368, 349] width 191 height 41
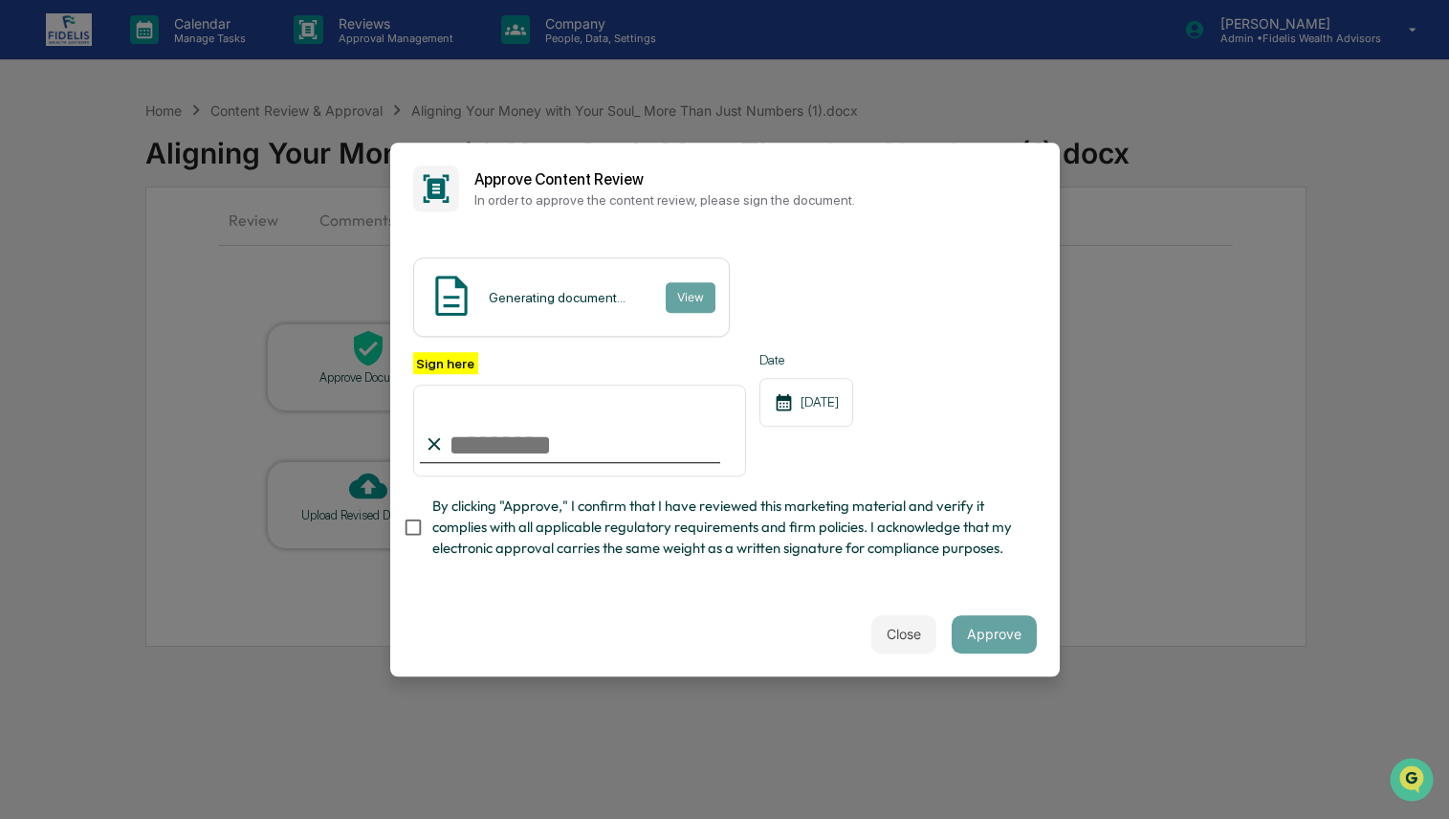
click at [527, 447] on input "Sign here" at bounding box center [580, 431] width 334 height 92
type input "**********"
click at [532, 543] on span "By clicking "Approve," I confirm that I have reviewed this marketing material a…" at bounding box center [726, 528] width 589 height 64
click at [1014, 625] on button "Approve" at bounding box center [994, 634] width 85 height 38
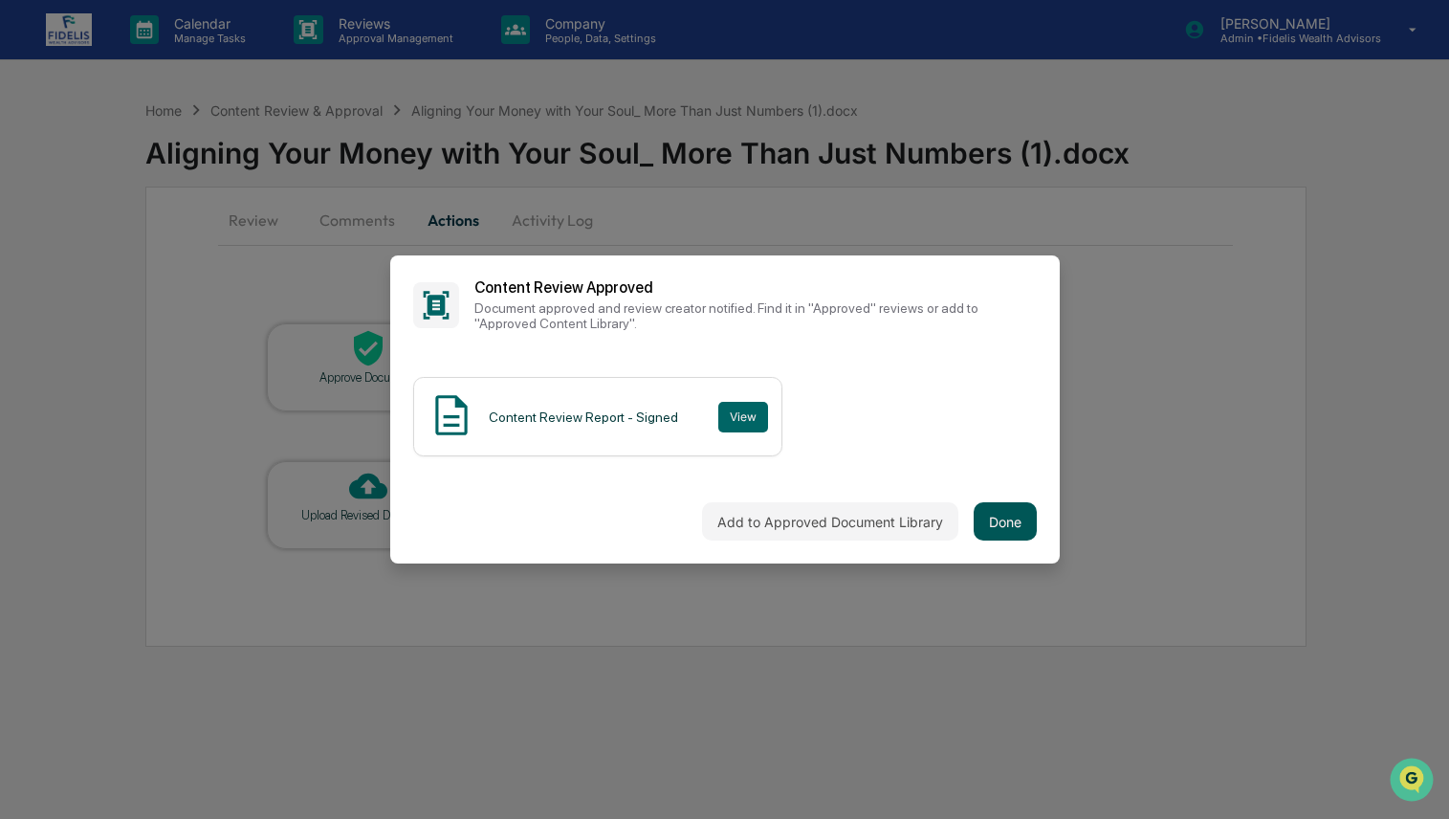
click at [997, 512] on button "Done" at bounding box center [1005, 521] width 63 height 38
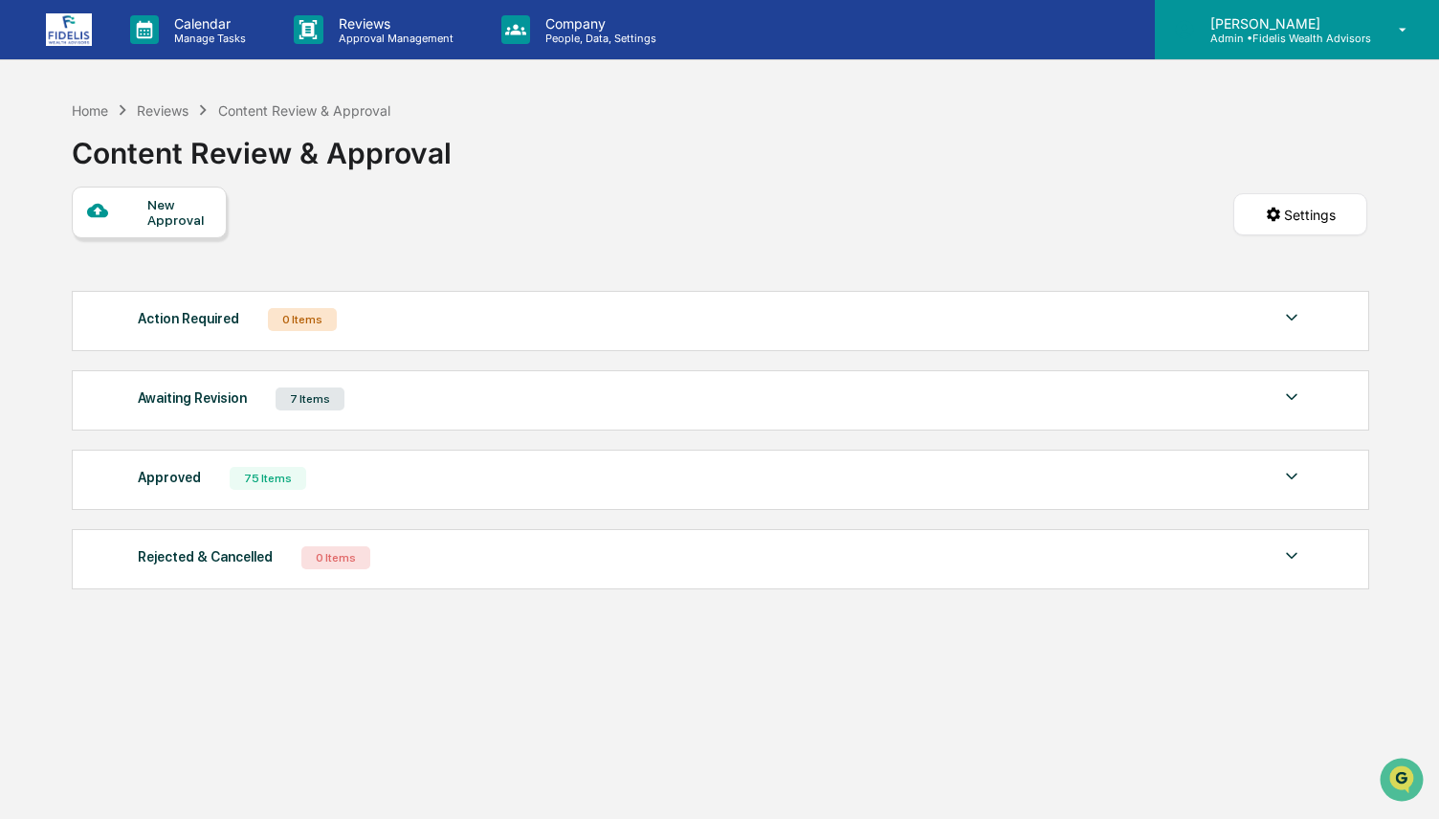
click at [1292, 41] on p "Admin • Fidelis Wealth Advisors" at bounding box center [1283, 38] width 176 height 13
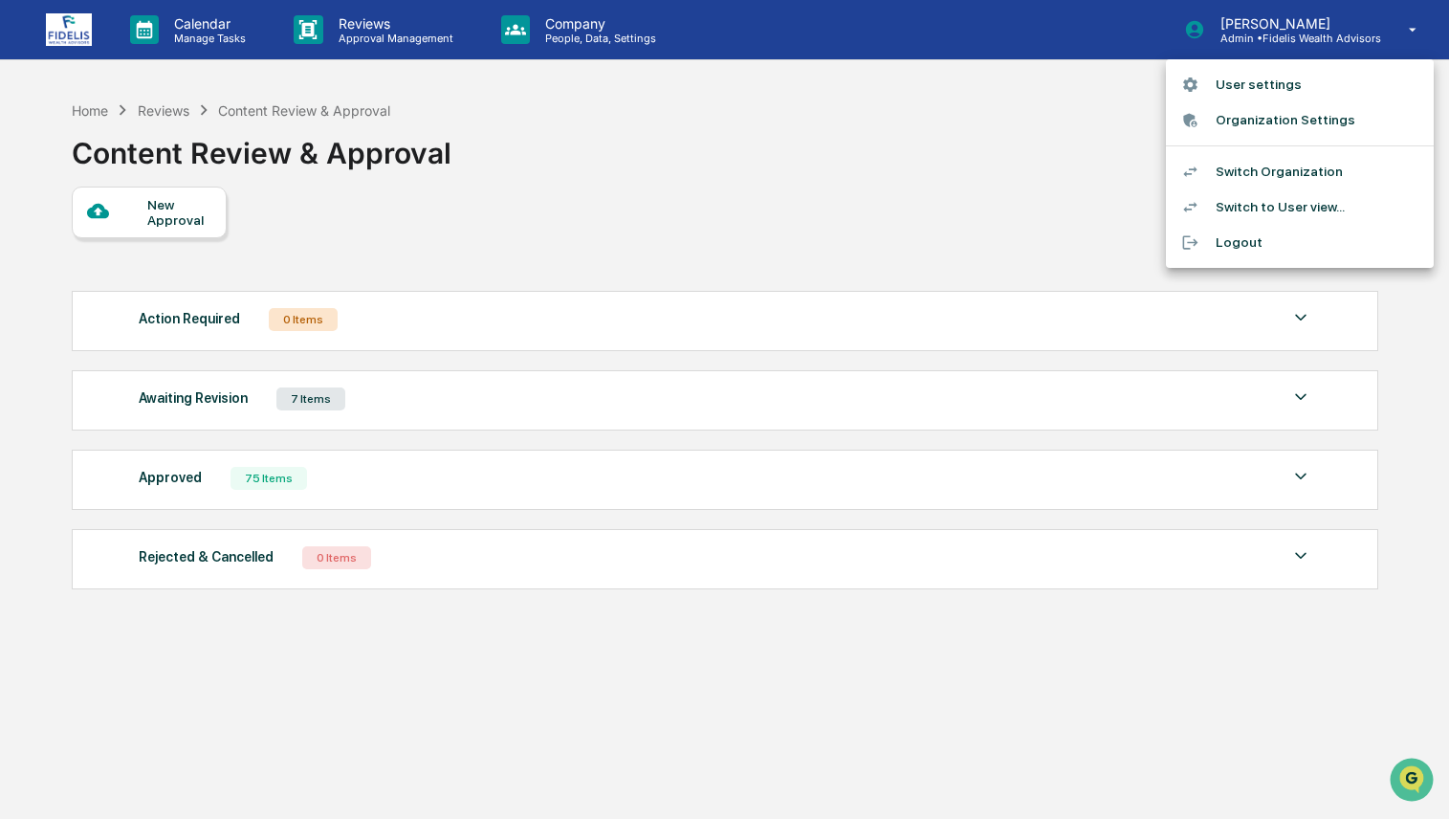
click at [1268, 125] on li "Organization Settings" at bounding box center [1300, 119] width 268 height 35
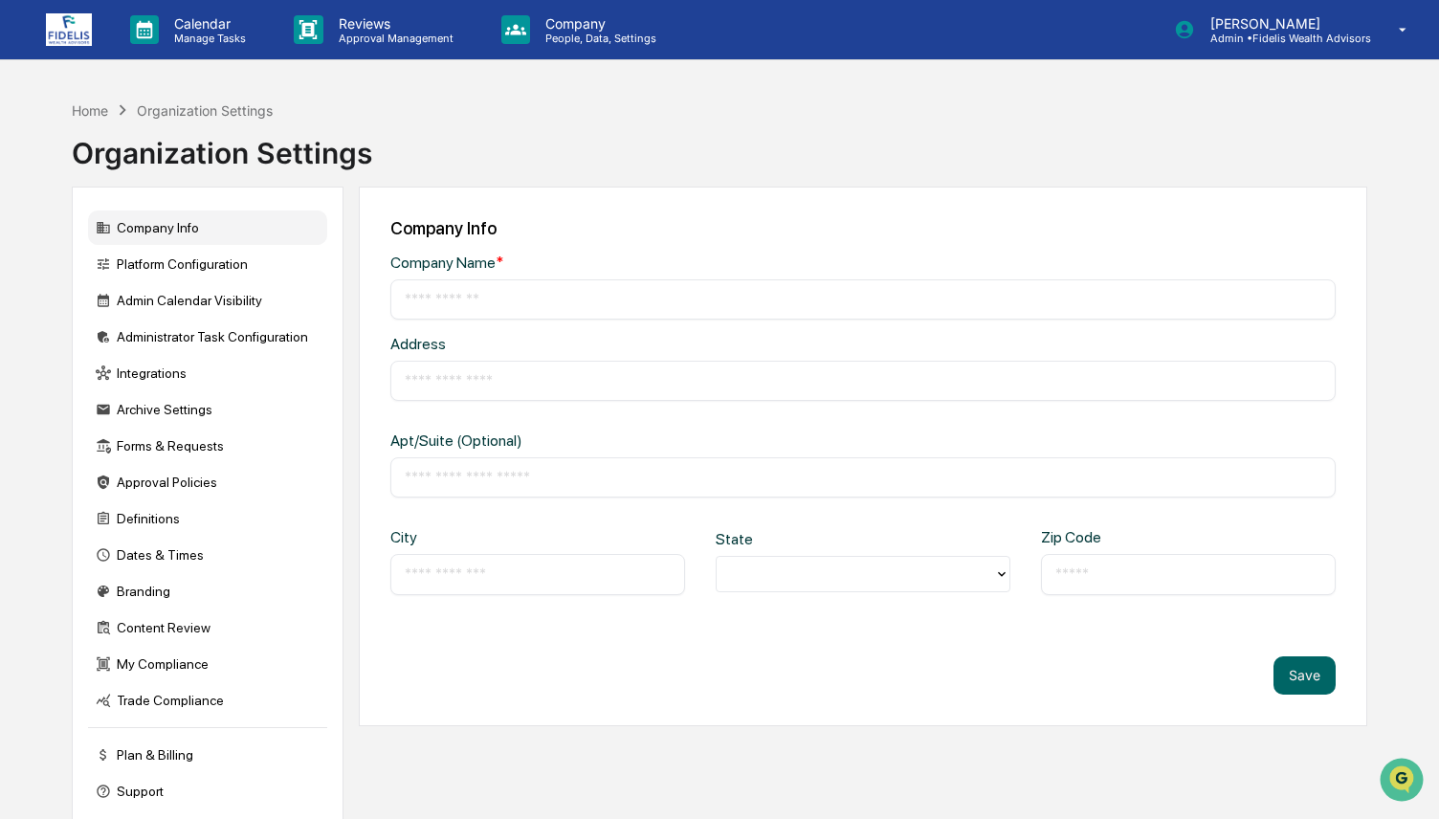
type input "**********"
type input "*********"
type input "**********"
type input "*****"
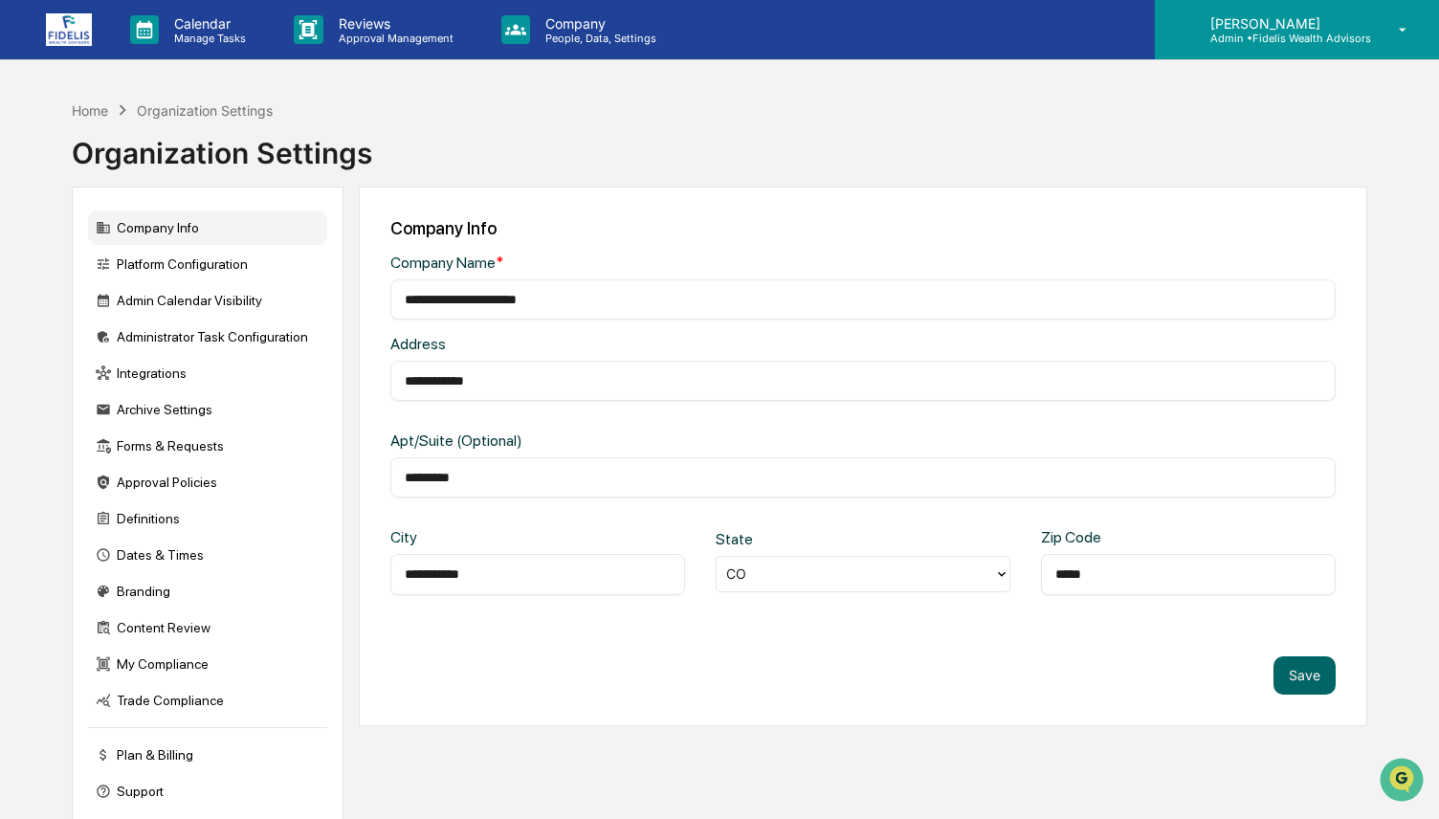
click at [1323, 23] on p "[PERSON_NAME]" at bounding box center [1283, 23] width 176 height 16
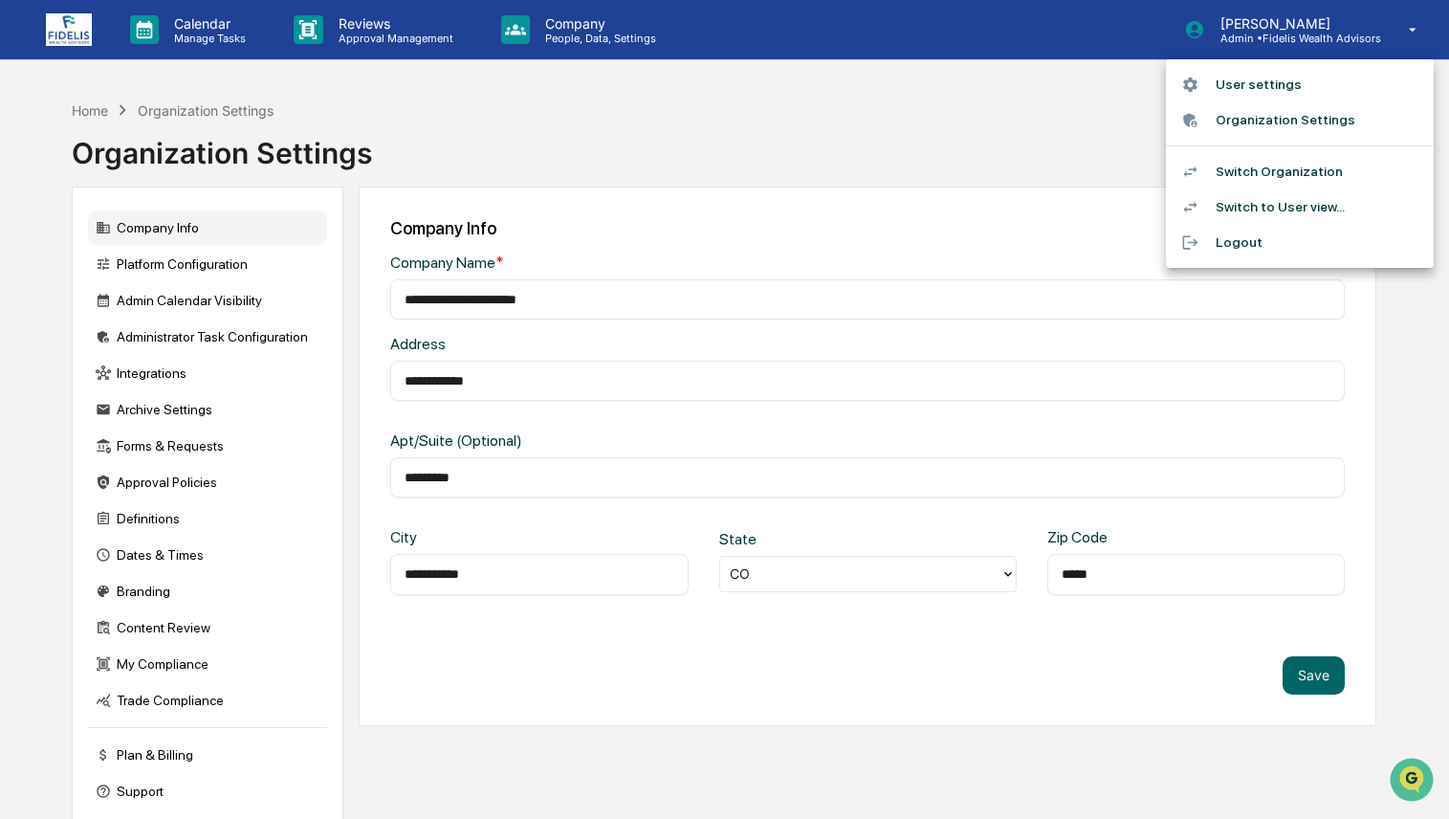
click at [1289, 180] on li "Switch Organization" at bounding box center [1300, 171] width 268 height 35
